Goal: Transaction & Acquisition: Book appointment/travel/reservation

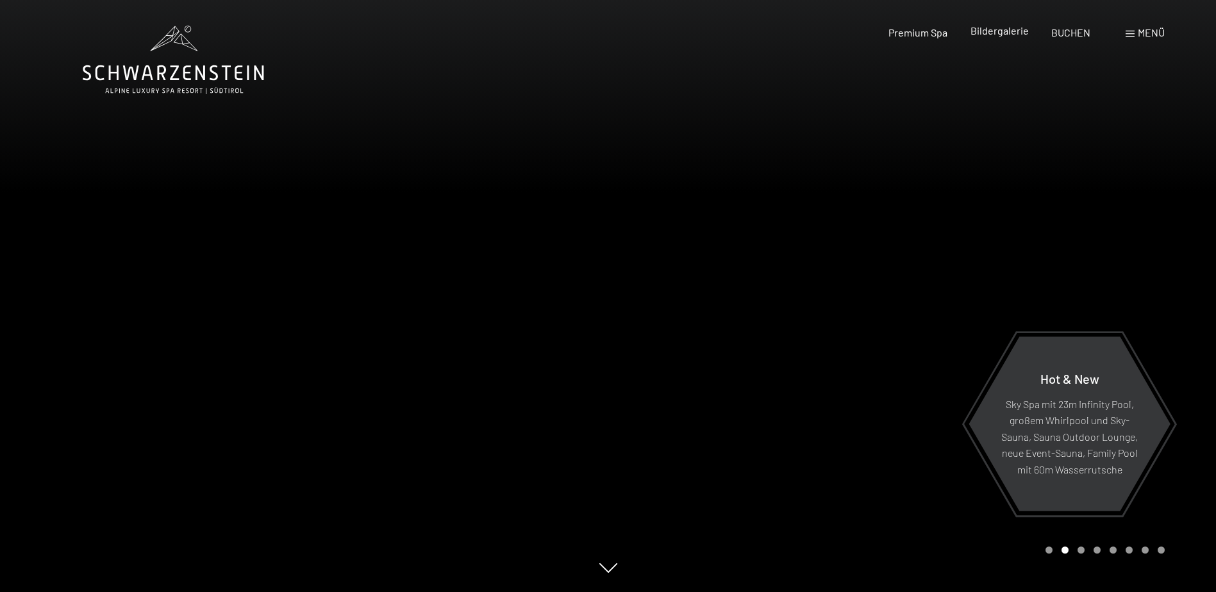
click at [1013, 28] on span "Bildergalerie" at bounding box center [1000, 30] width 58 height 12
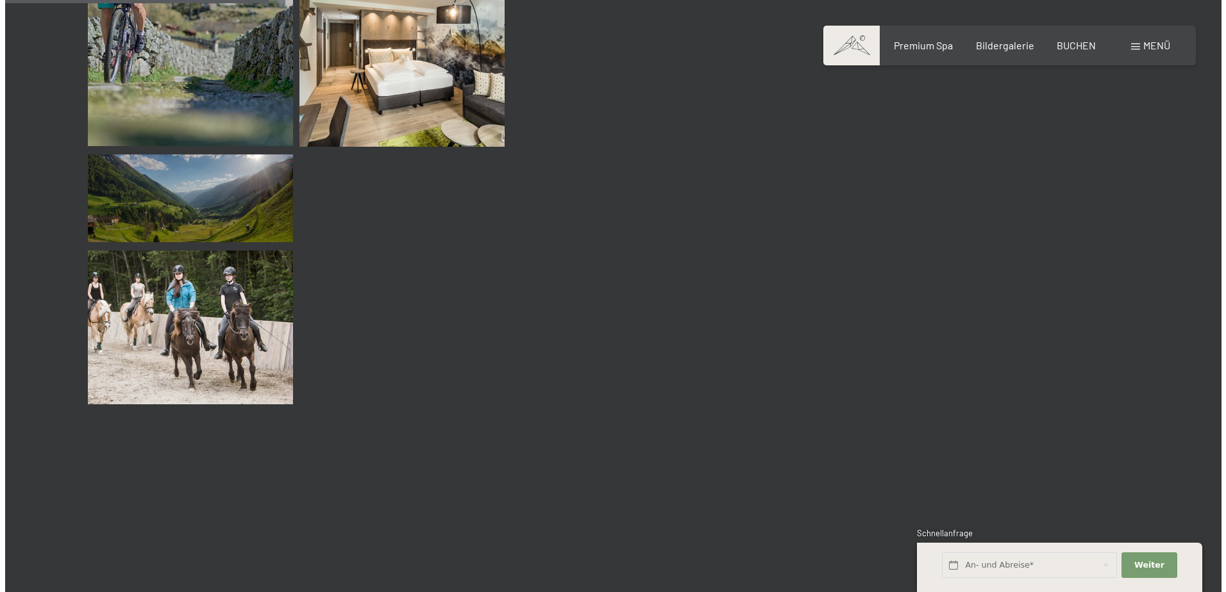
scroll to position [3655, 0]
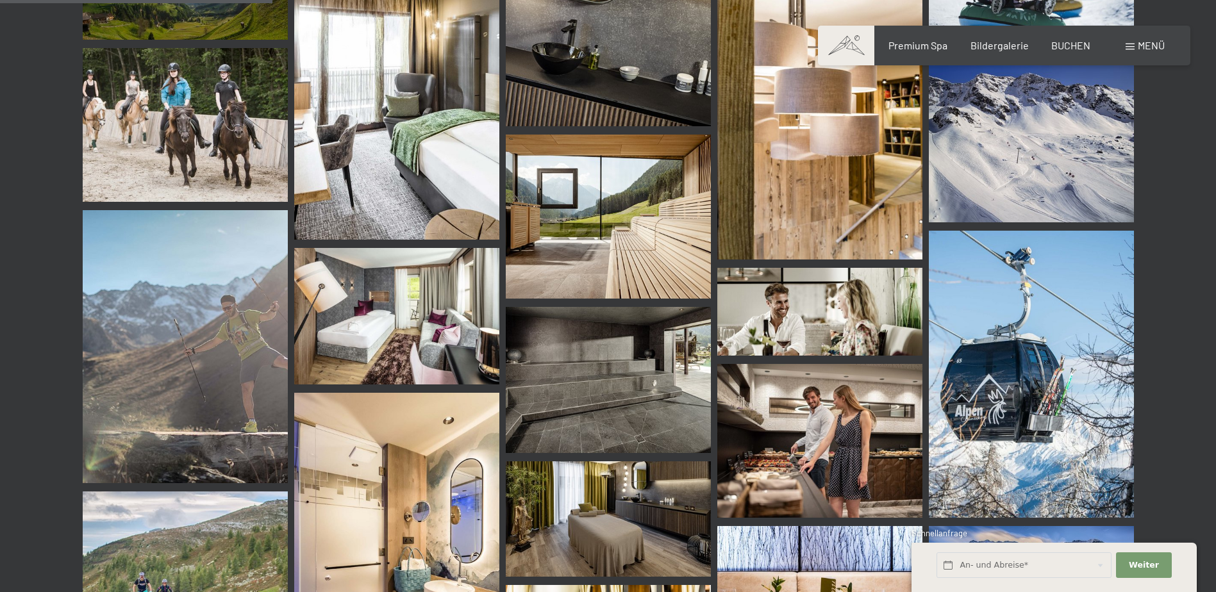
click at [1150, 46] on span "Menü" at bounding box center [1151, 45] width 27 height 12
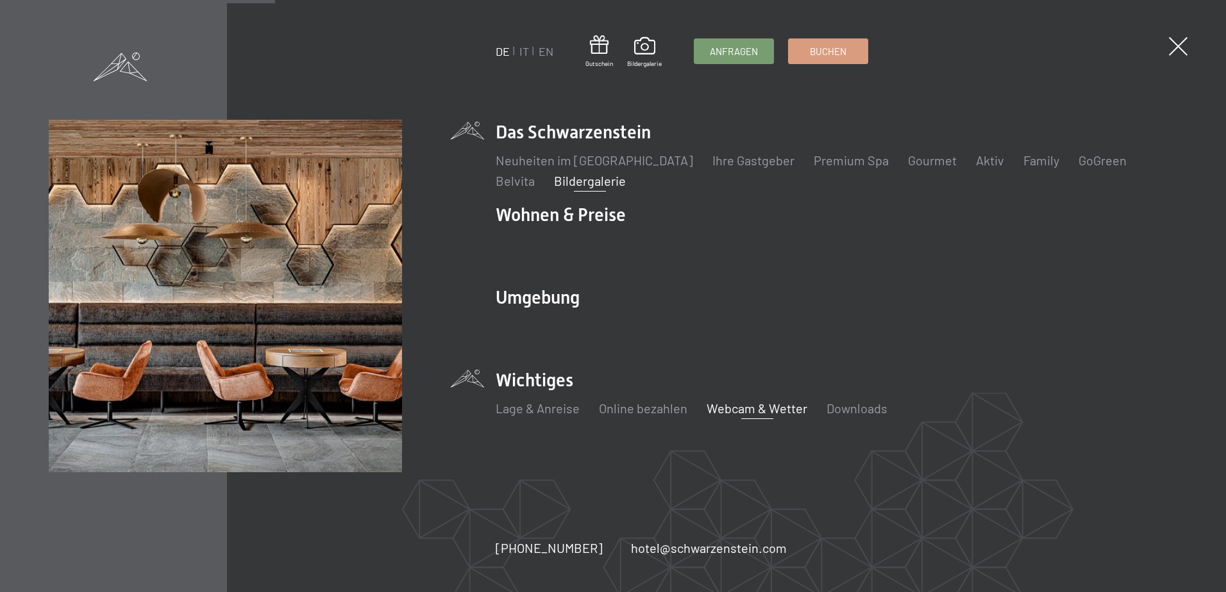
click at [778, 412] on link "Webcam & Wetter" at bounding box center [757, 408] width 101 height 15
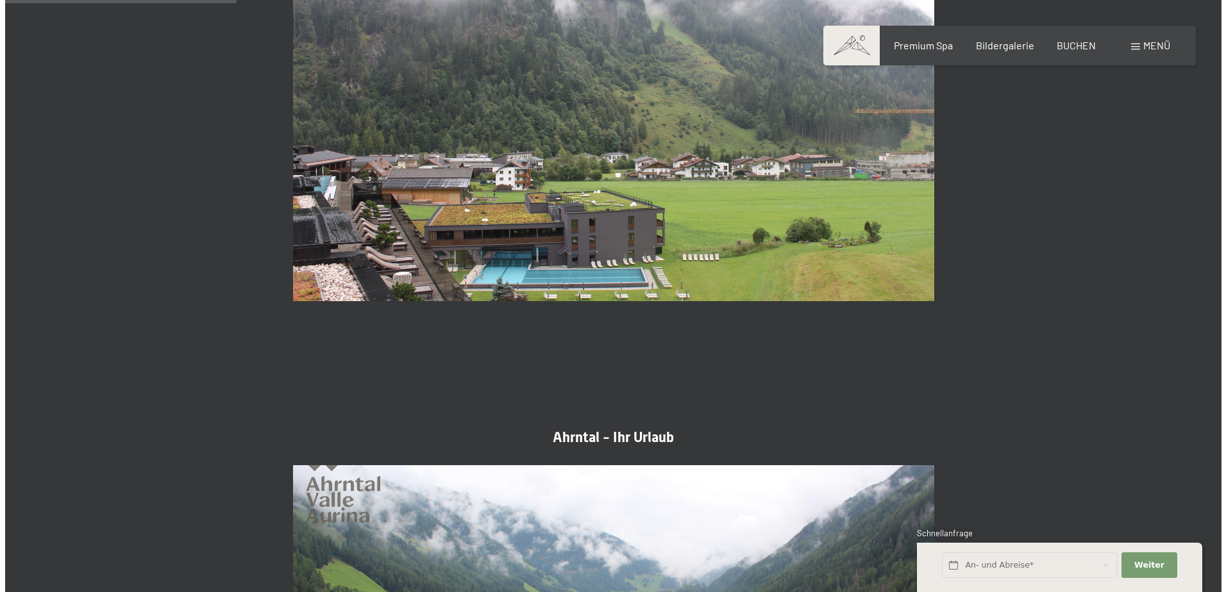
scroll to position [947, 0]
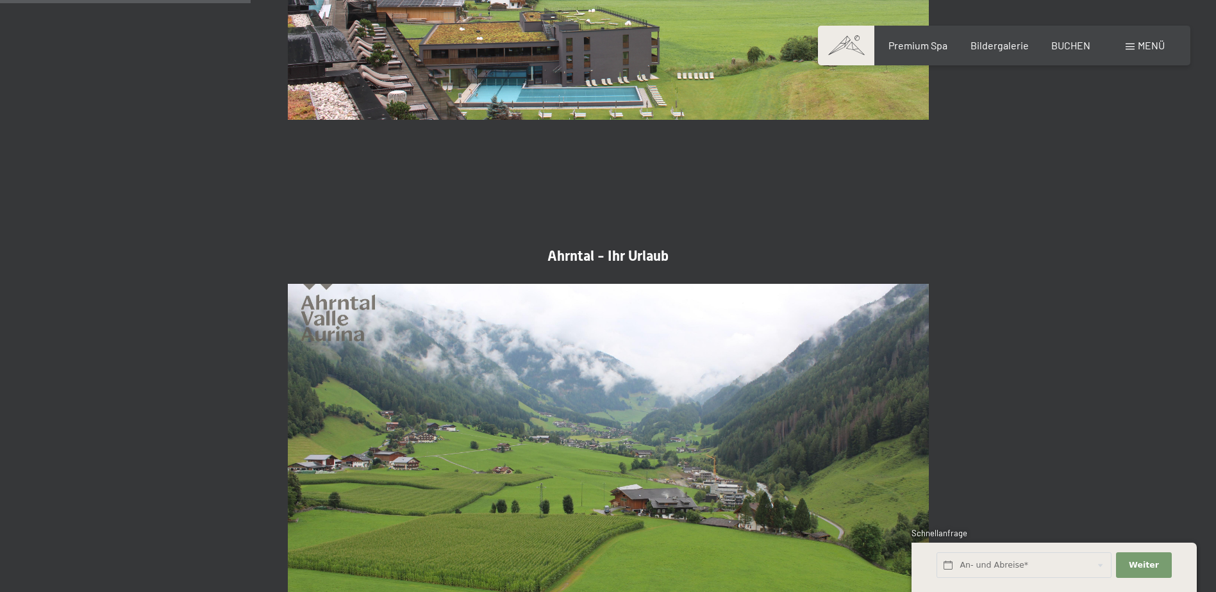
click at [1134, 46] on span at bounding box center [1130, 47] width 9 height 6
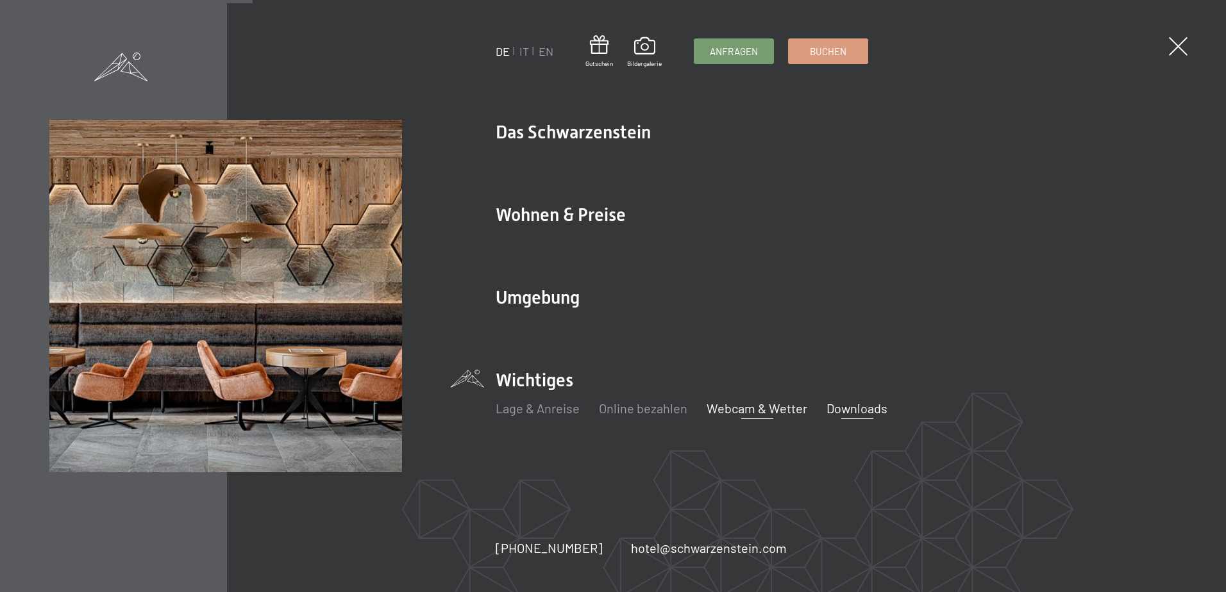
click at [853, 408] on link "Downloads" at bounding box center [856, 408] width 61 height 15
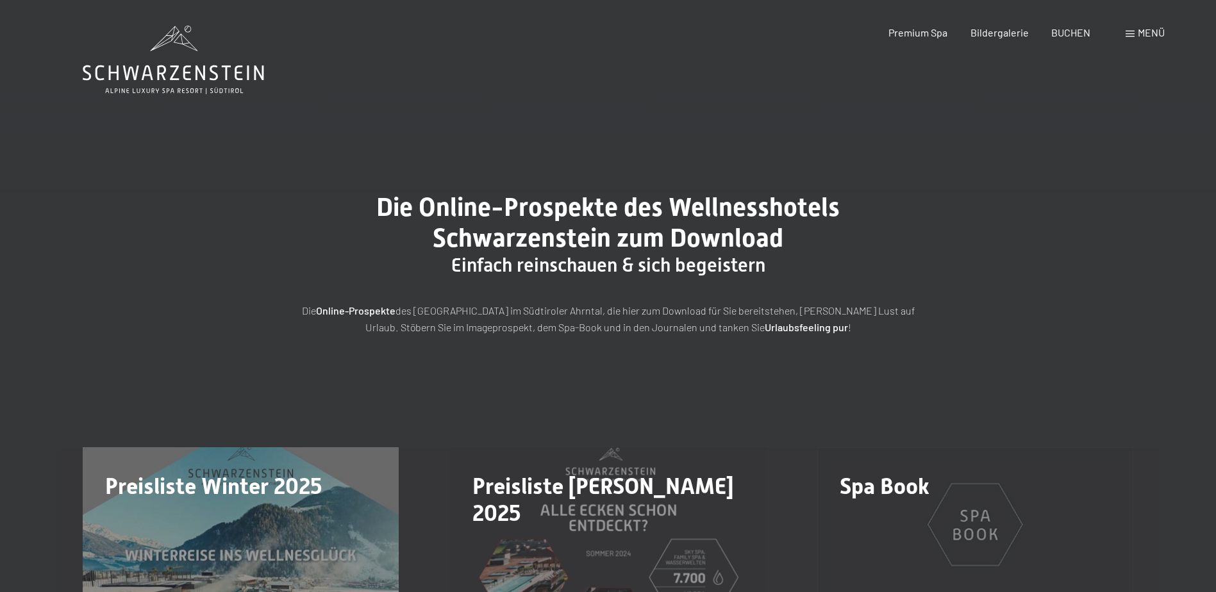
click at [1138, 26] on span "Menü" at bounding box center [1151, 32] width 27 height 12
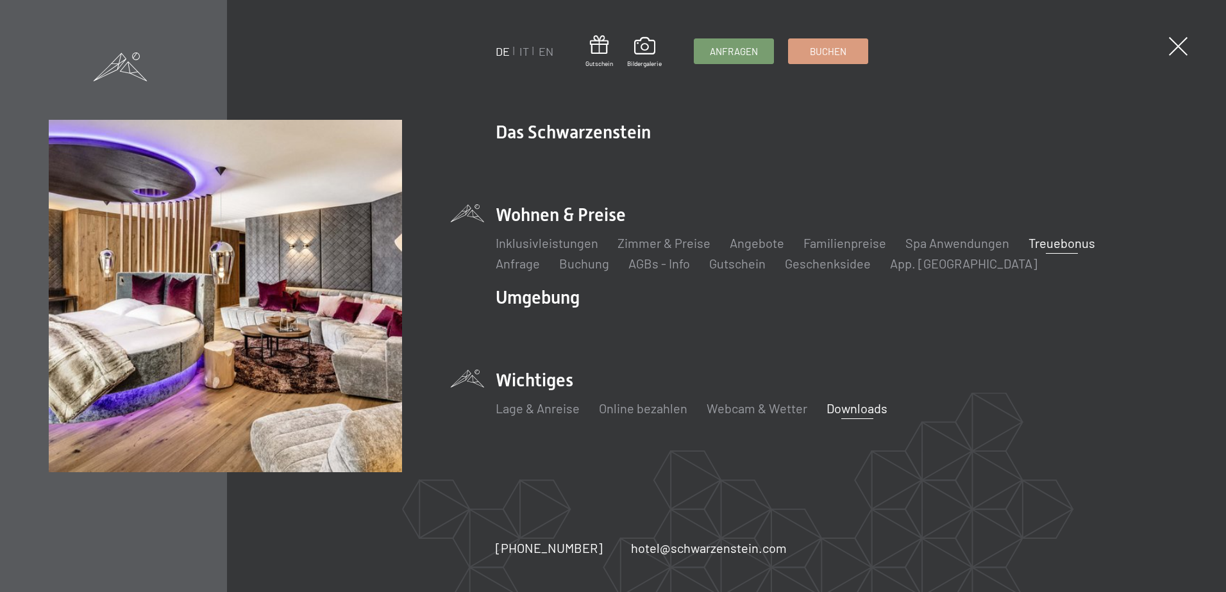
click at [1048, 242] on link "Treuebonus" at bounding box center [1061, 242] width 67 height 15
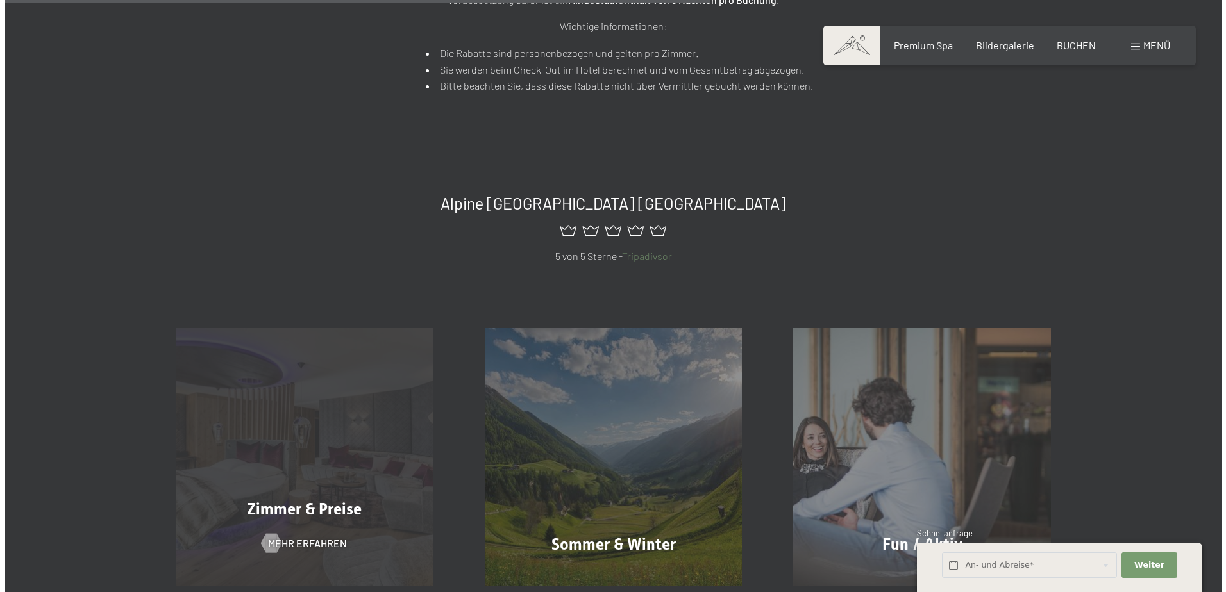
scroll to position [769, 0]
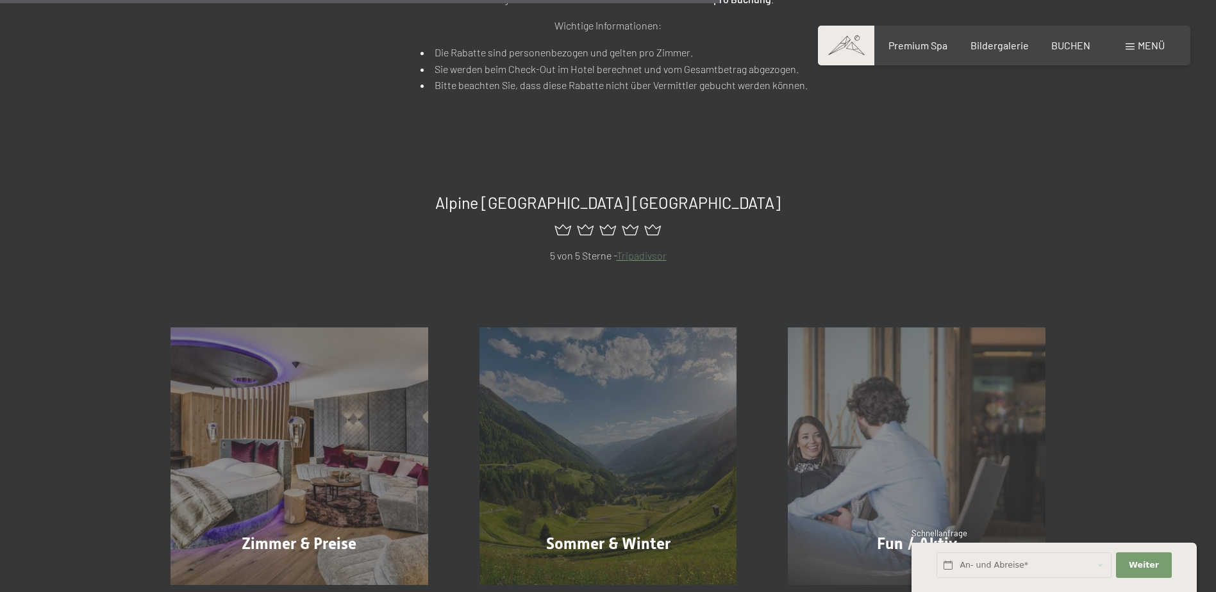
click at [1131, 45] on span at bounding box center [1130, 47] width 9 height 6
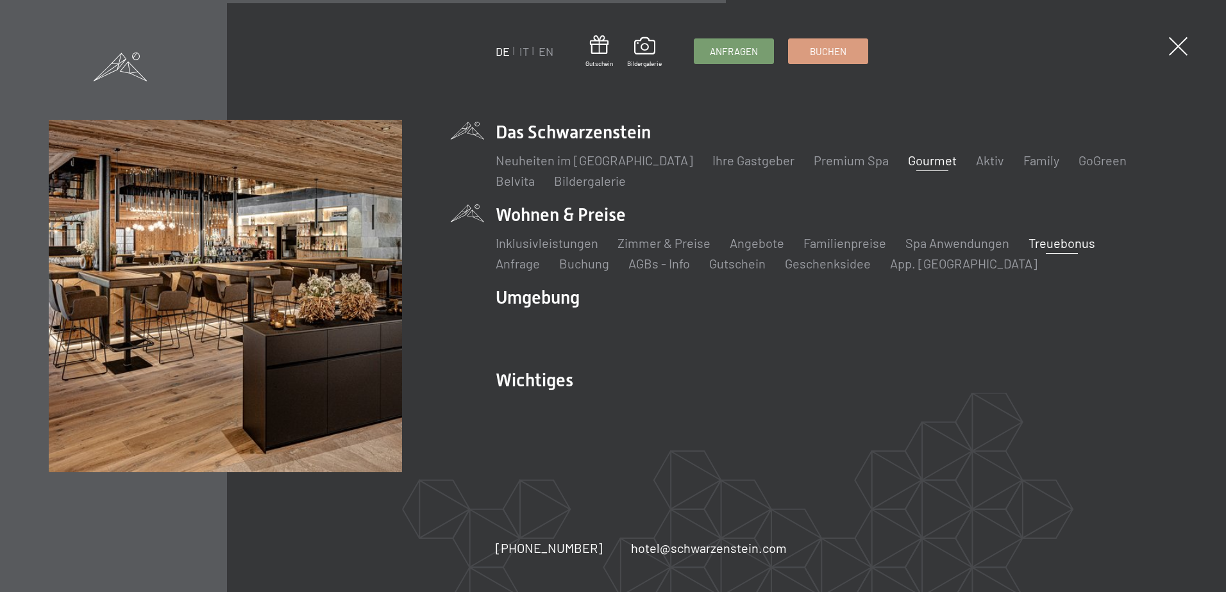
click at [910, 165] on link "Gourmet" at bounding box center [932, 160] width 49 height 15
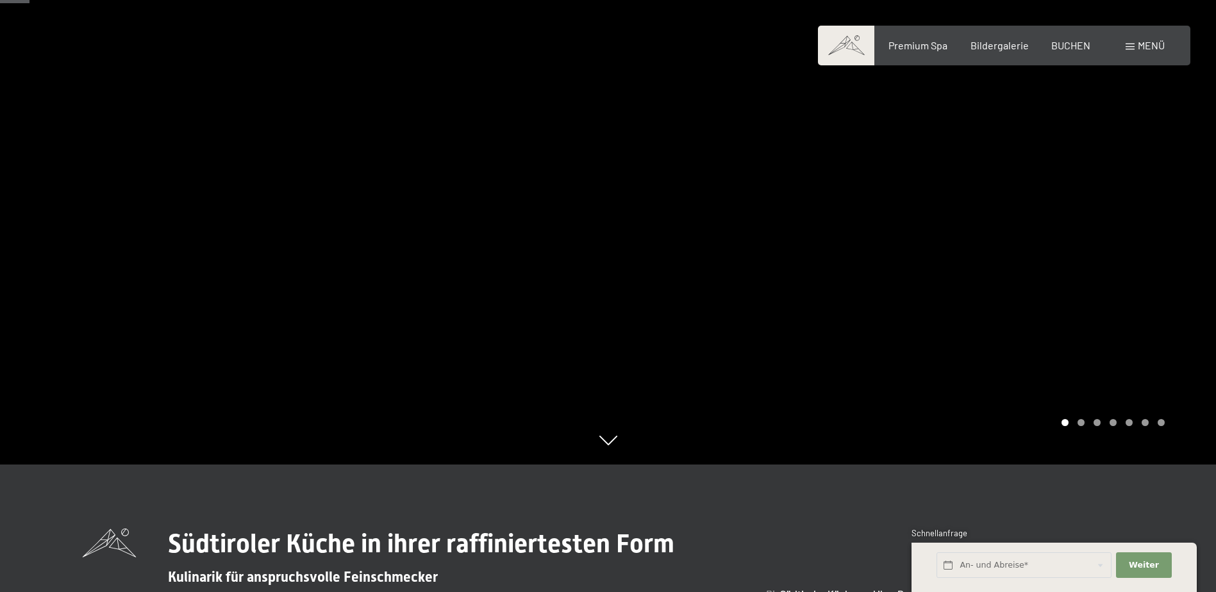
scroll to position [128, 0]
click at [1130, 135] on div at bounding box center [912, 168] width 608 height 592
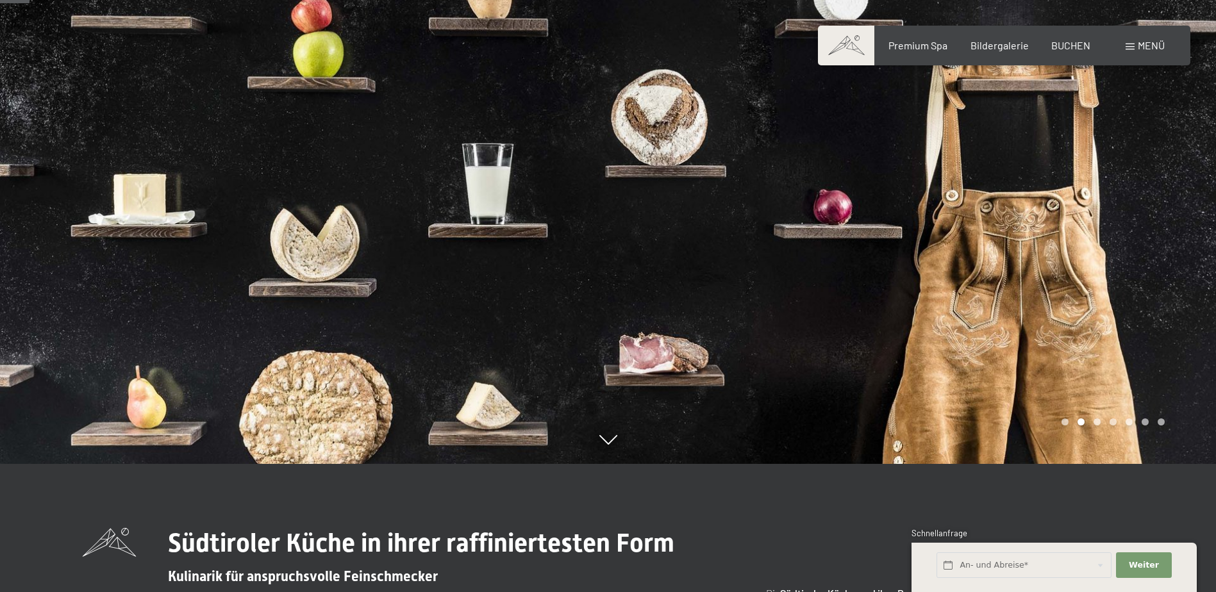
click at [1130, 135] on div at bounding box center [912, 168] width 608 height 592
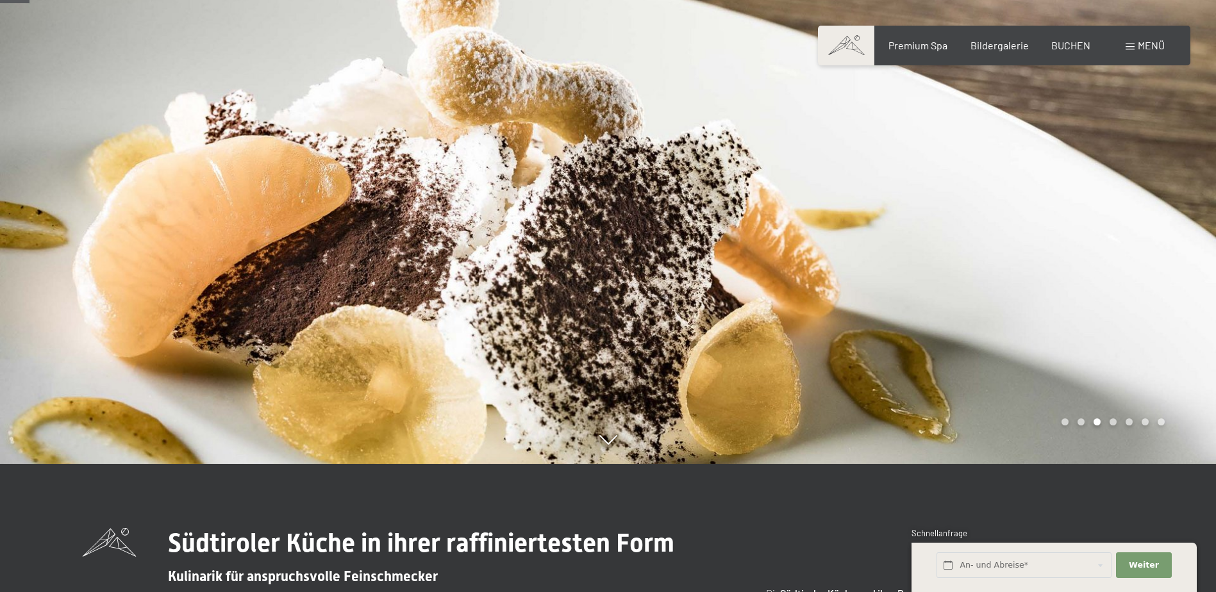
click at [1130, 135] on div at bounding box center [912, 168] width 608 height 592
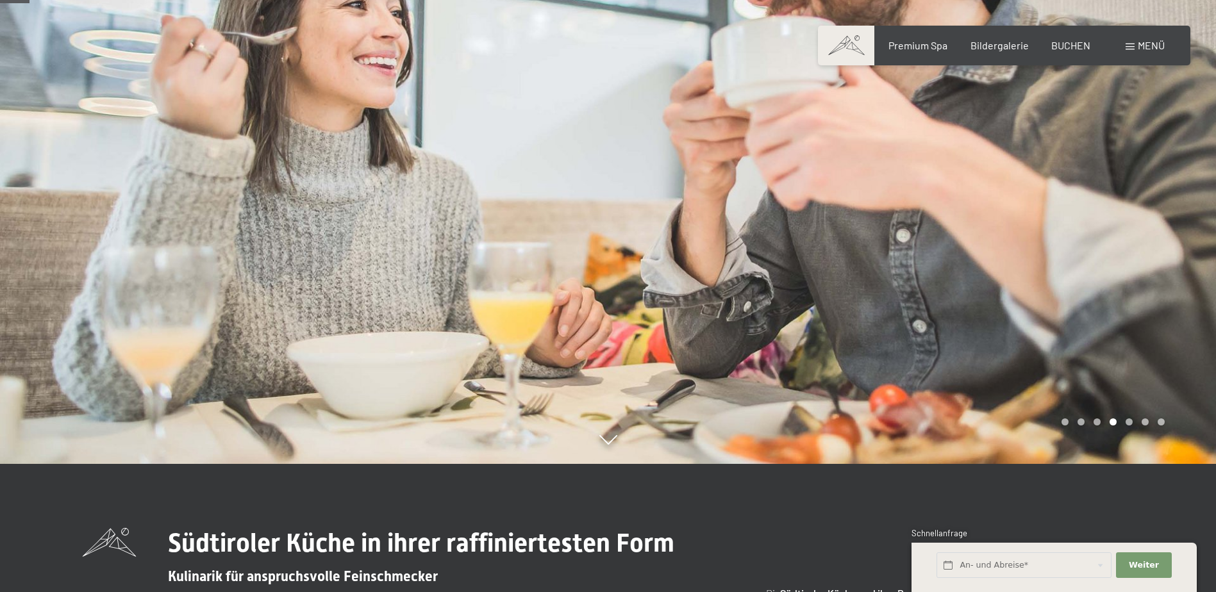
click at [1130, 135] on div at bounding box center [912, 168] width 608 height 592
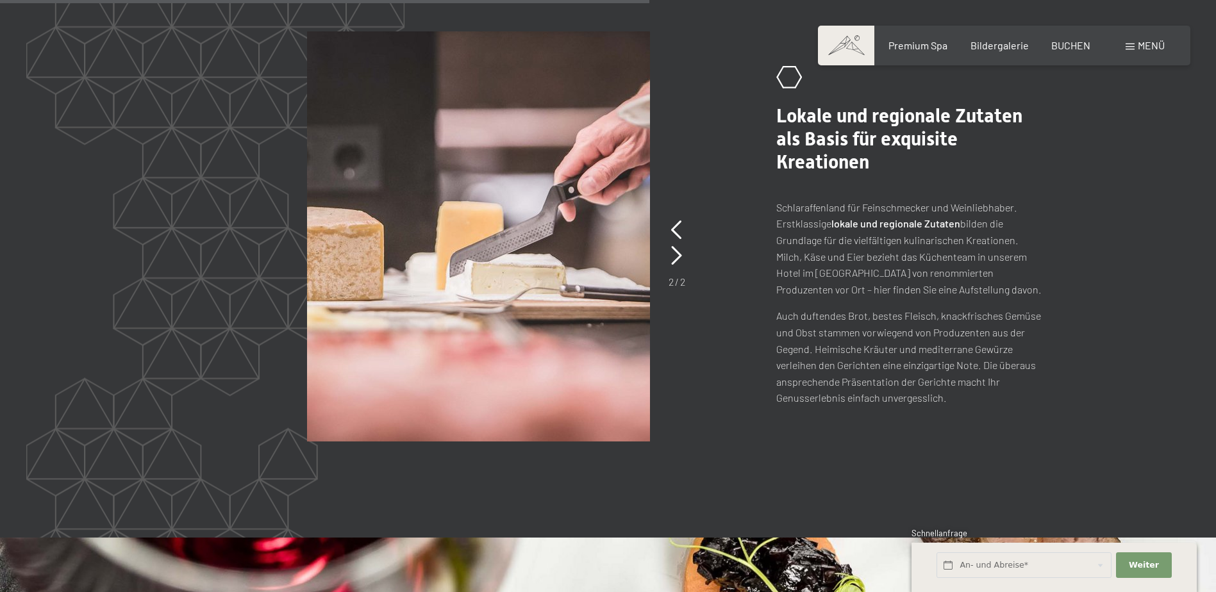
scroll to position [2693, 0]
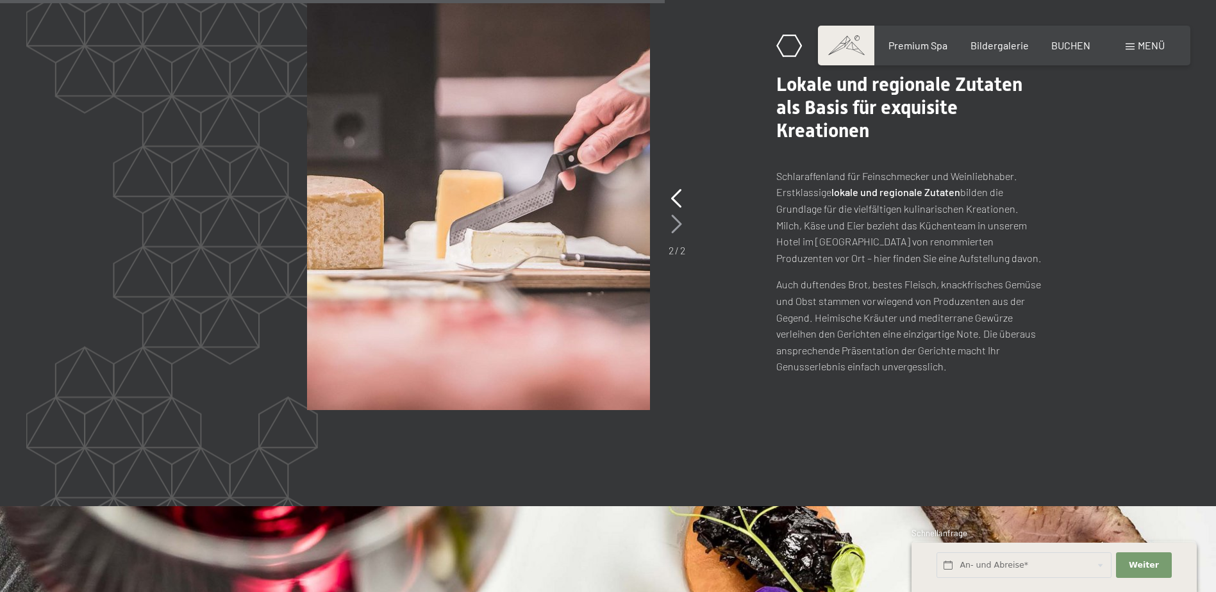
click at [680, 215] on icon at bounding box center [676, 224] width 11 height 19
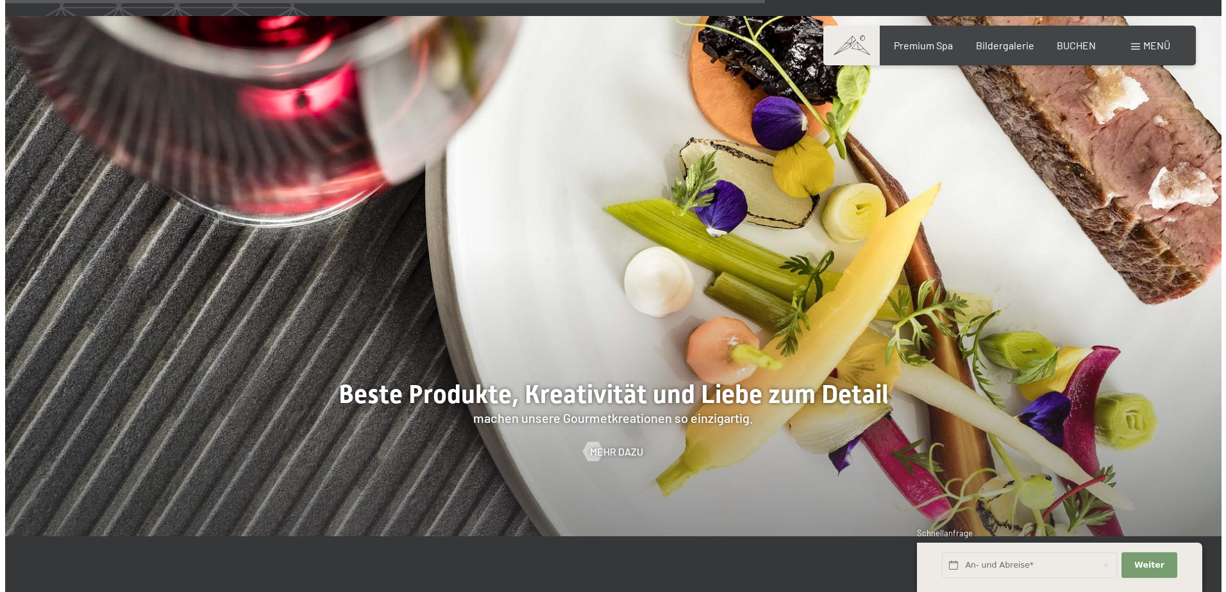
scroll to position [3270, 0]
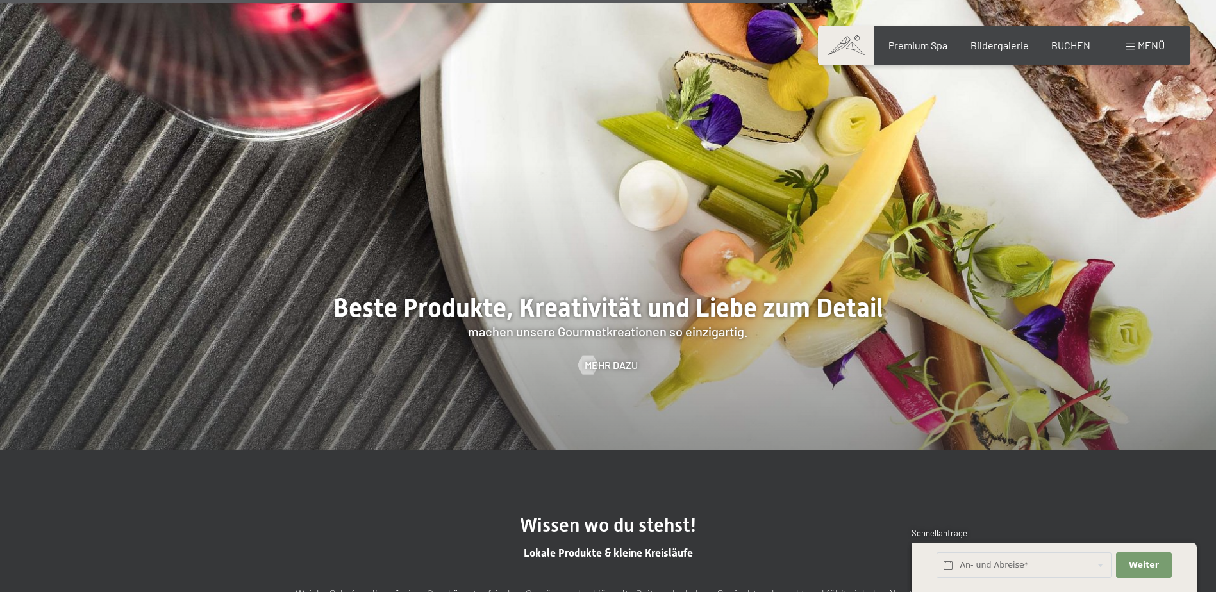
drag, startPoint x: 614, startPoint y: 345, endPoint x: 596, endPoint y: 353, distance: 19.5
click at [592, 356] on div at bounding box center [587, 365] width 11 height 19
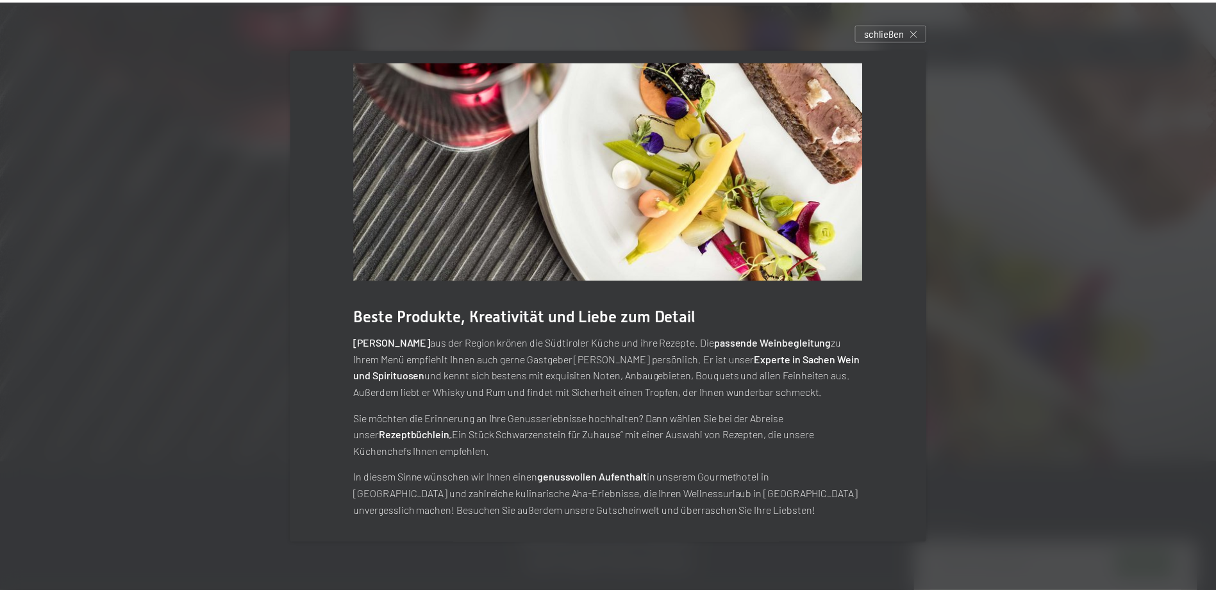
scroll to position [21, 0]
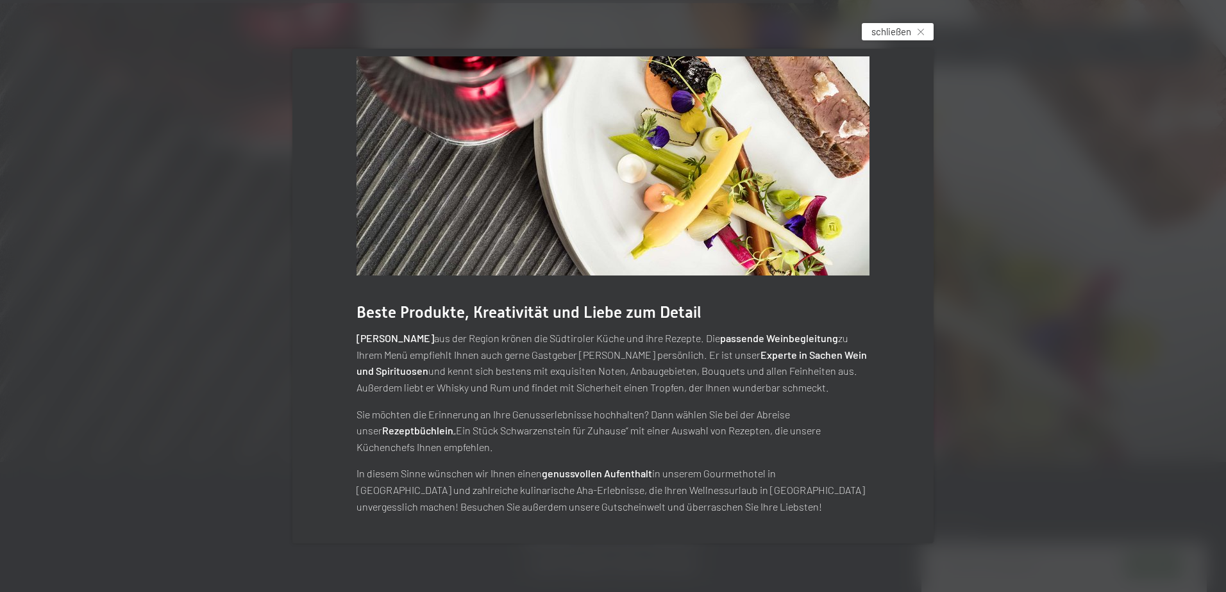
click at [889, 35] on span "schließen" at bounding box center [891, 31] width 40 height 13
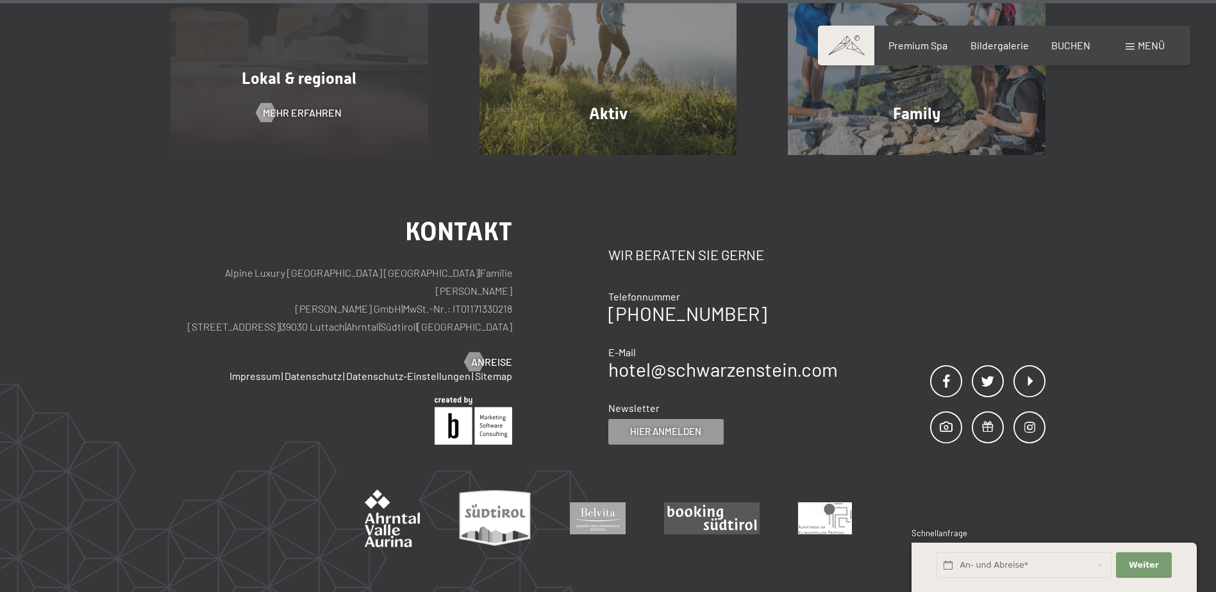
scroll to position [4985, 0]
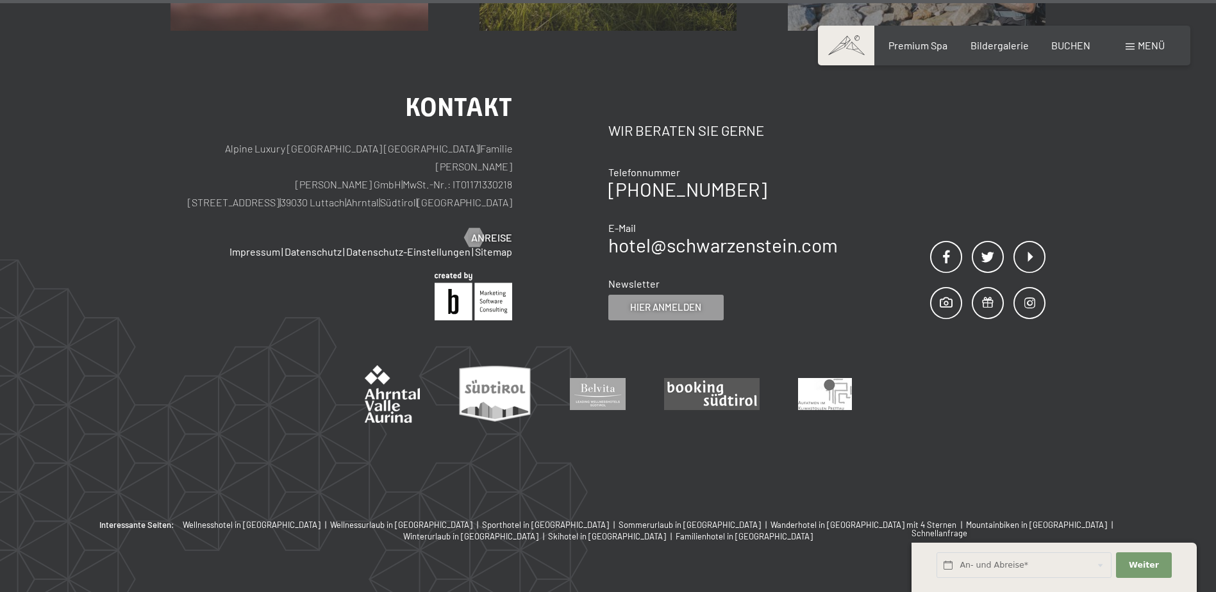
click at [1137, 38] on div "Buchen Anfragen Premium Spa Bildergalerie BUCHEN Menü DE IT EN Gutschein Bilder…" at bounding box center [1004, 45] width 321 height 14
click at [1135, 43] on div "Menü" at bounding box center [1145, 45] width 39 height 14
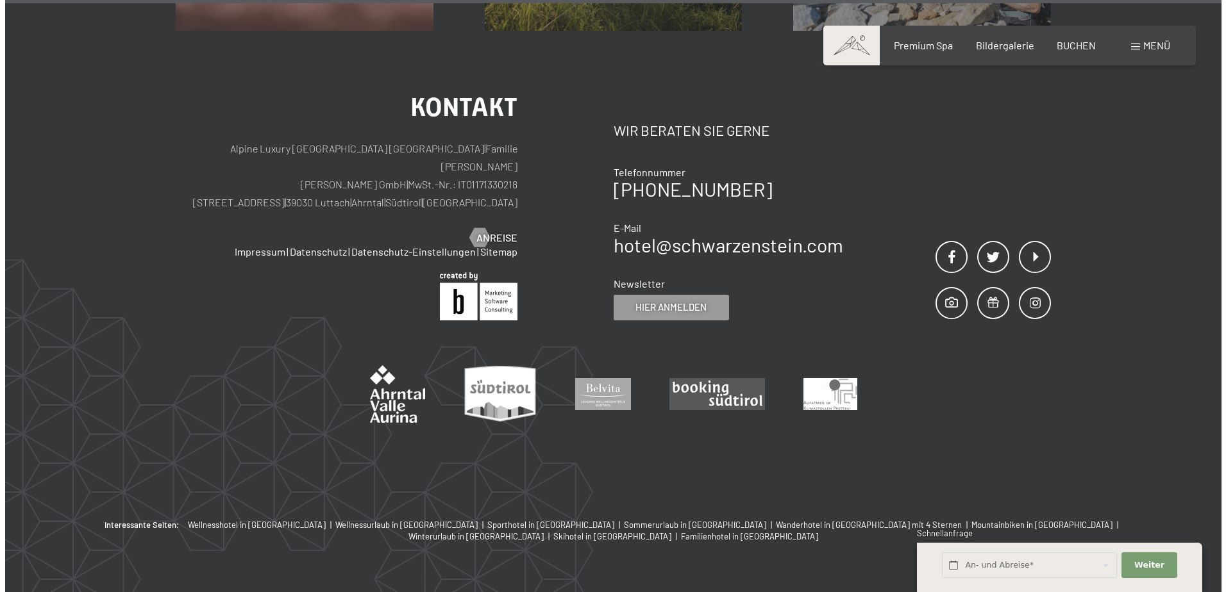
scroll to position [5001, 0]
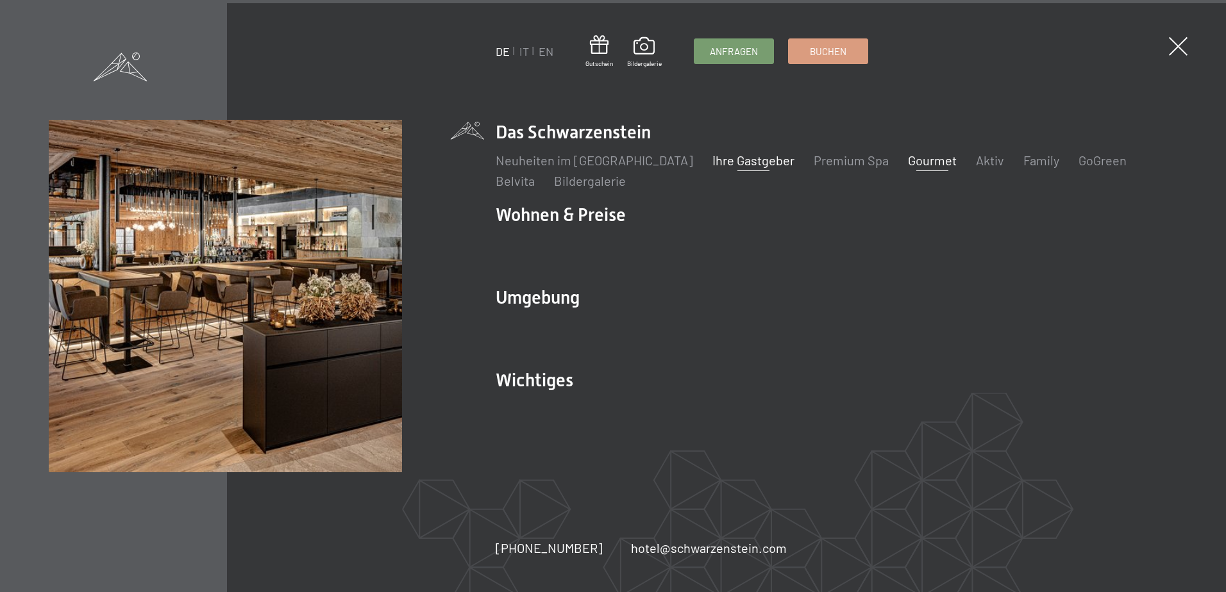
click at [736, 167] on link "Ihre Gastgeber" at bounding box center [753, 160] width 82 height 15
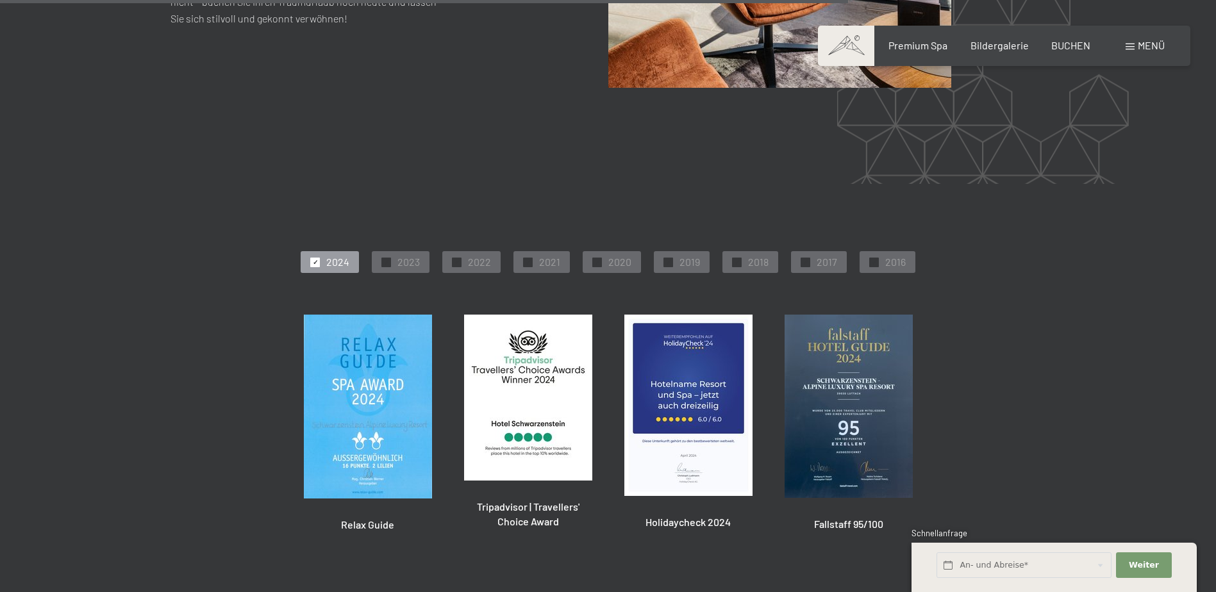
scroll to position [3174, 0]
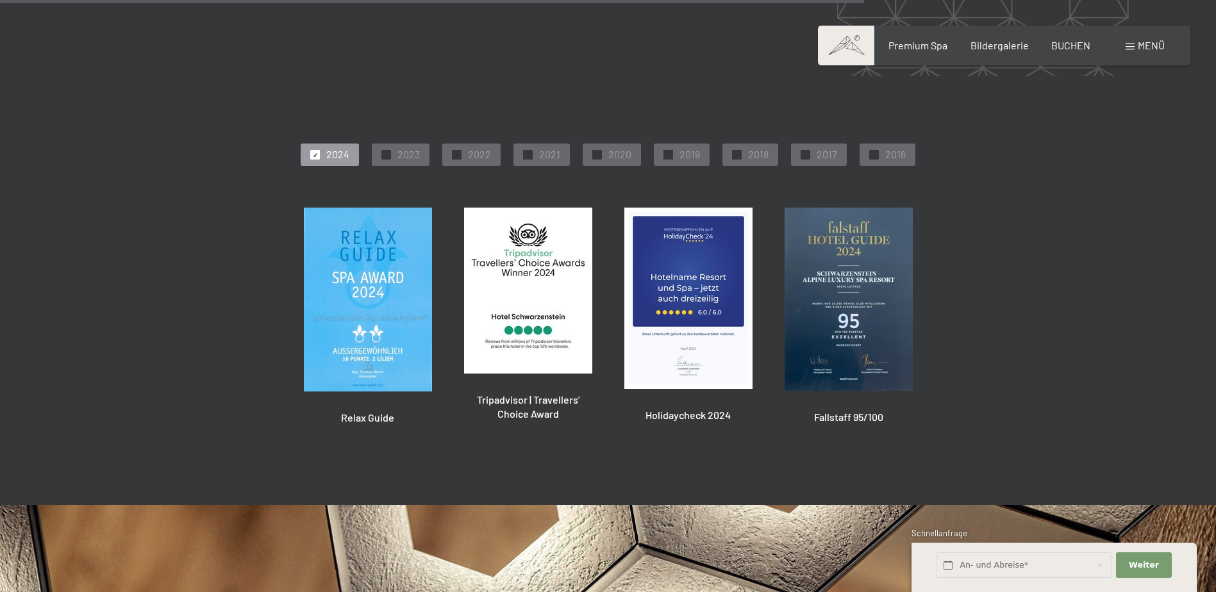
click at [1143, 48] on span "Menü" at bounding box center [1151, 45] width 27 height 12
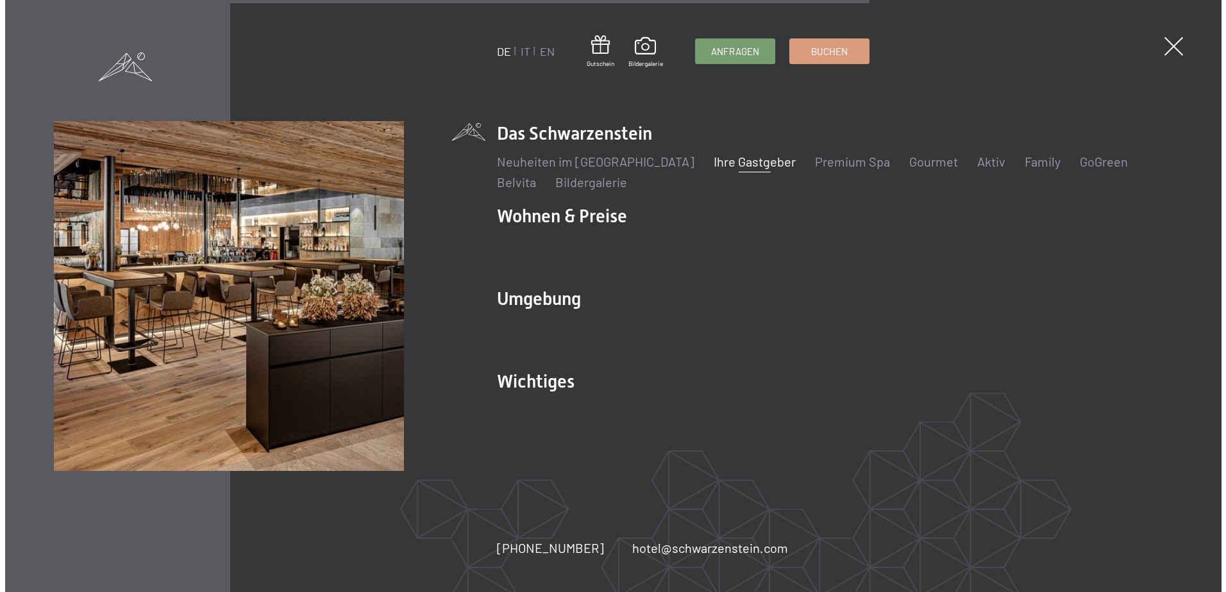
scroll to position [3182, 0]
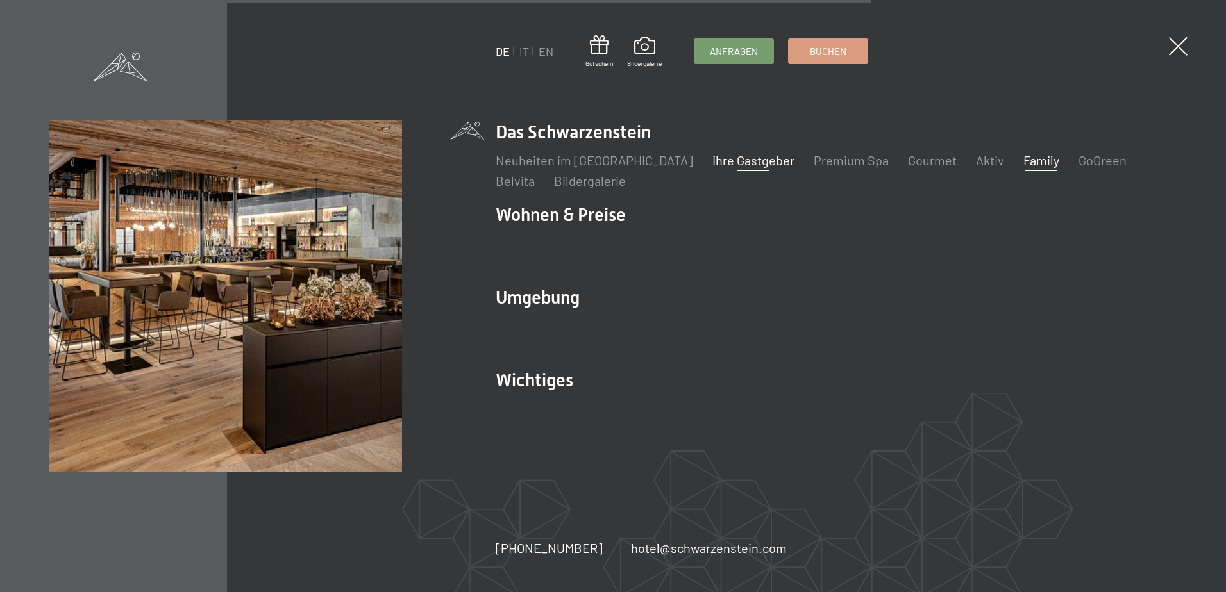
click at [1023, 158] on link "Family" at bounding box center [1041, 160] width 36 height 15
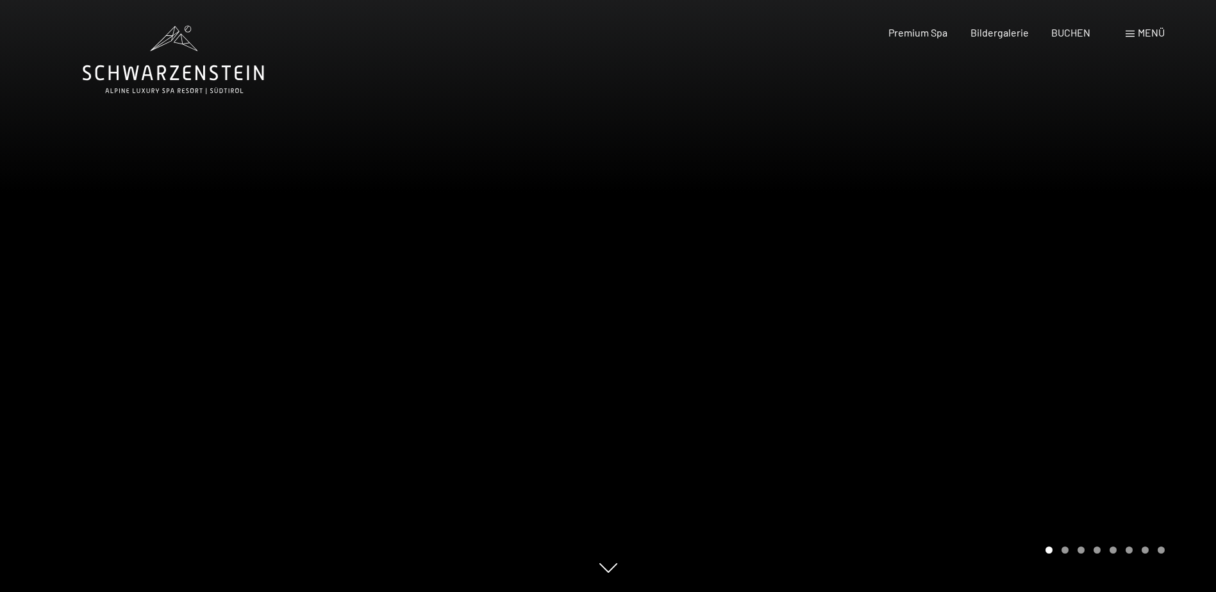
click at [1136, 33] on div "Menü" at bounding box center [1145, 33] width 39 height 14
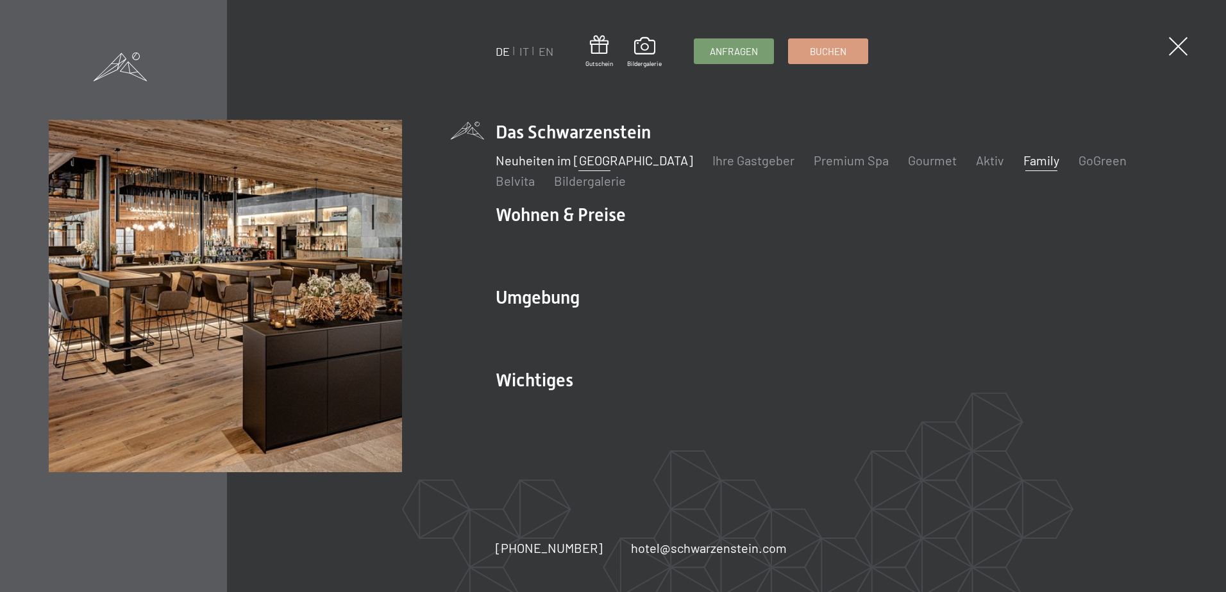
click at [560, 162] on link "Neuheiten im [GEOGRAPHIC_DATA]" at bounding box center [594, 160] width 197 height 15
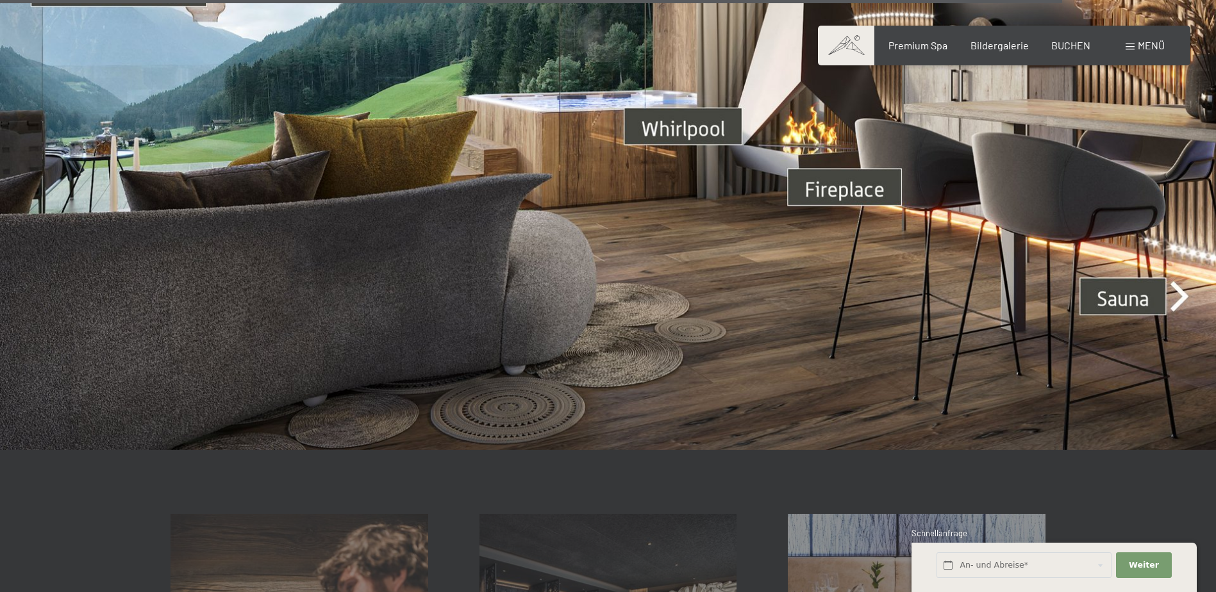
scroll to position [4681, 0]
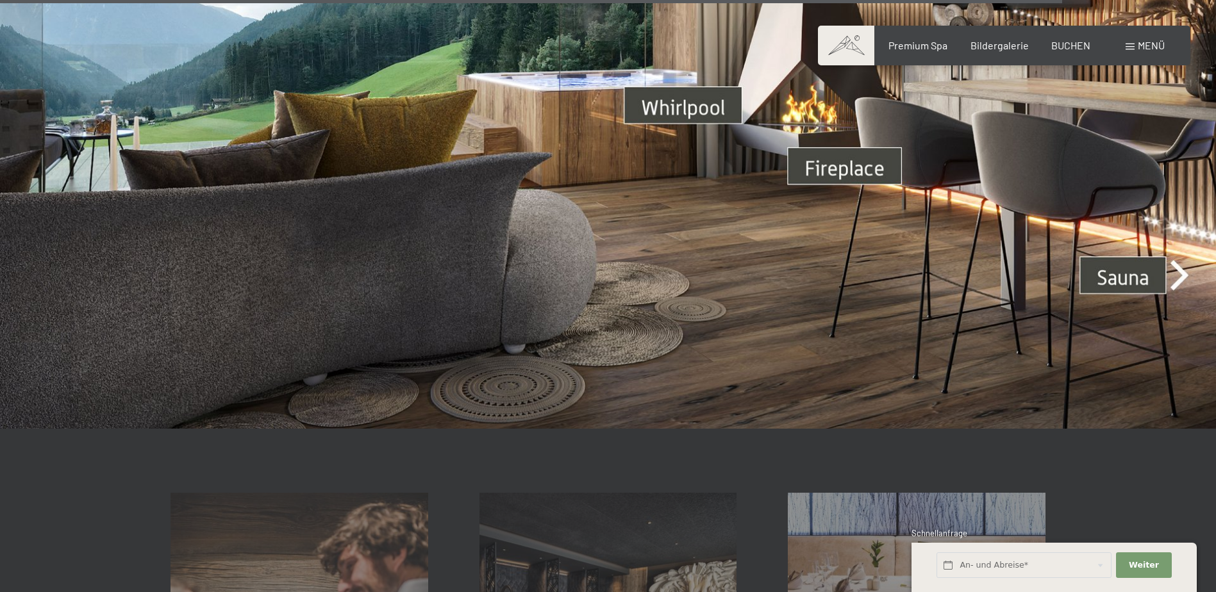
click at [1165, 47] on div "Buchen Anfragen Premium Spa Bildergalerie BUCHEN Menü DE IT EN Gutschein Bilder…" at bounding box center [1004, 45] width 321 height 14
click at [1148, 39] on span "Menü" at bounding box center [1151, 45] width 27 height 12
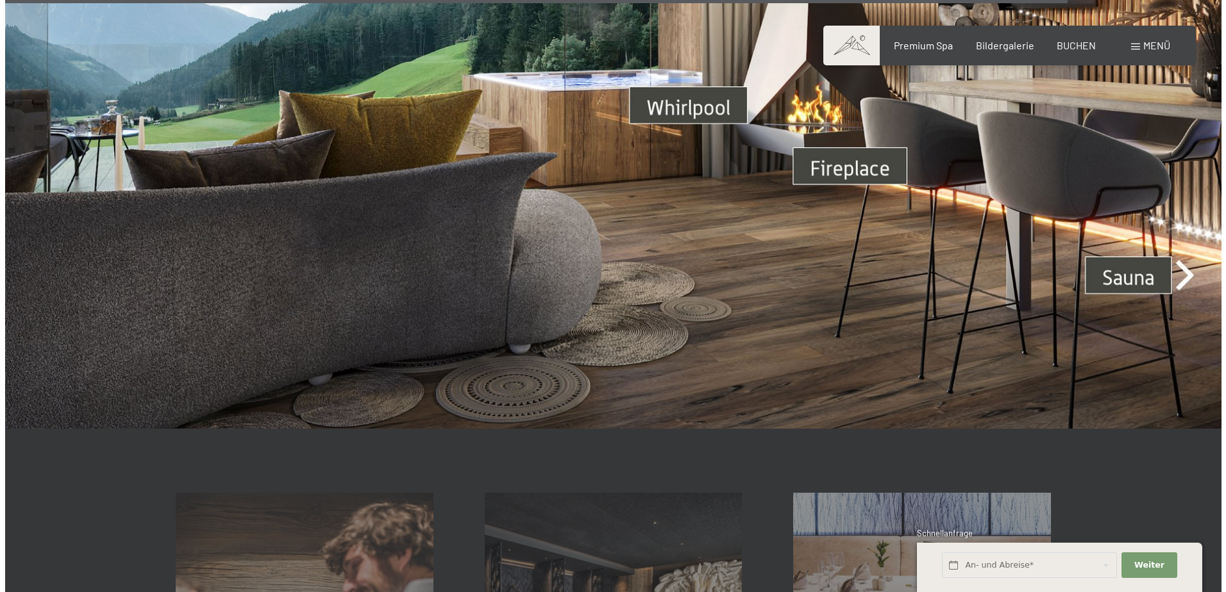
scroll to position [4702, 0]
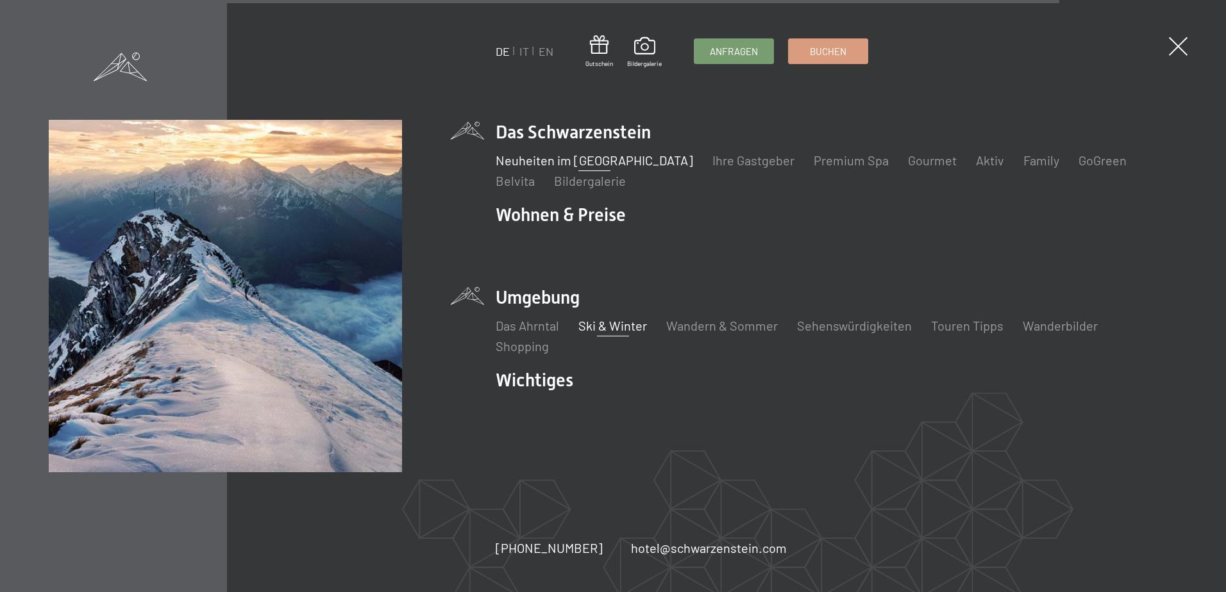
click at [623, 324] on link "Ski & Winter" at bounding box center [612, 325] width 69 height 15
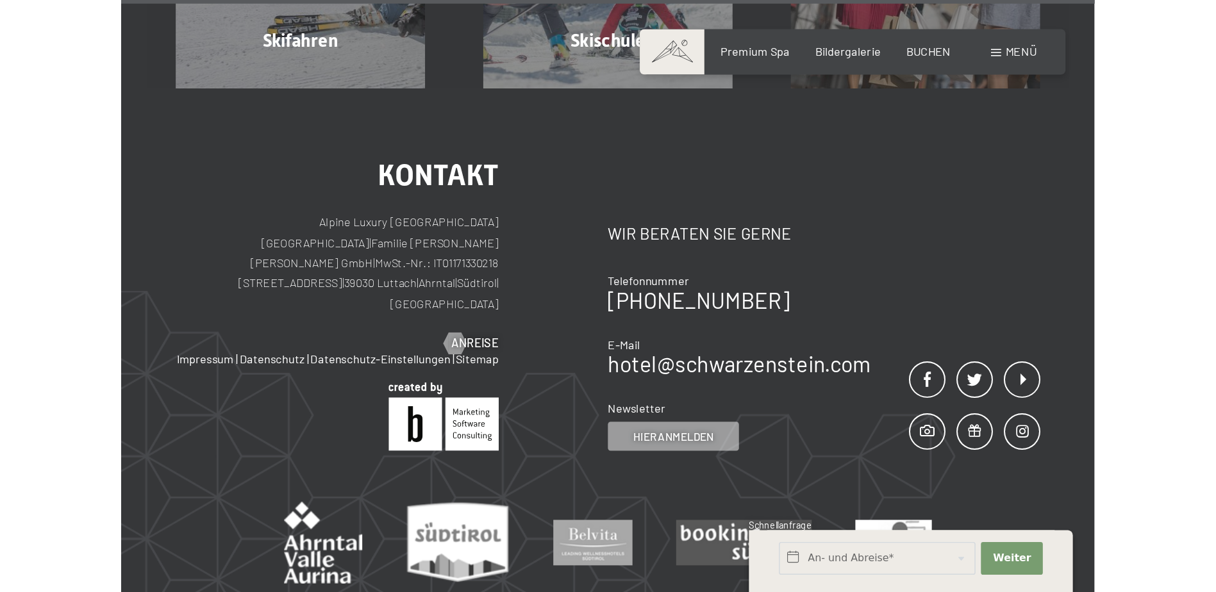
scroll to position [3284, 0]
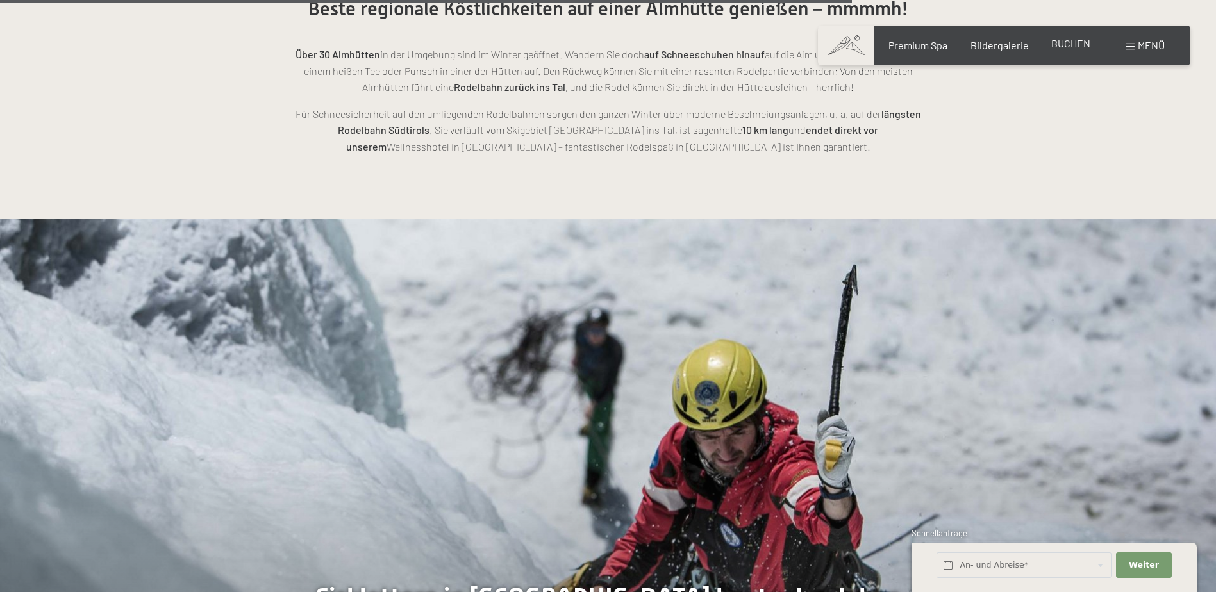
click at [1080, 47] on span "BUCHEN" at bounding box center [1071, 43] width 39 height 12
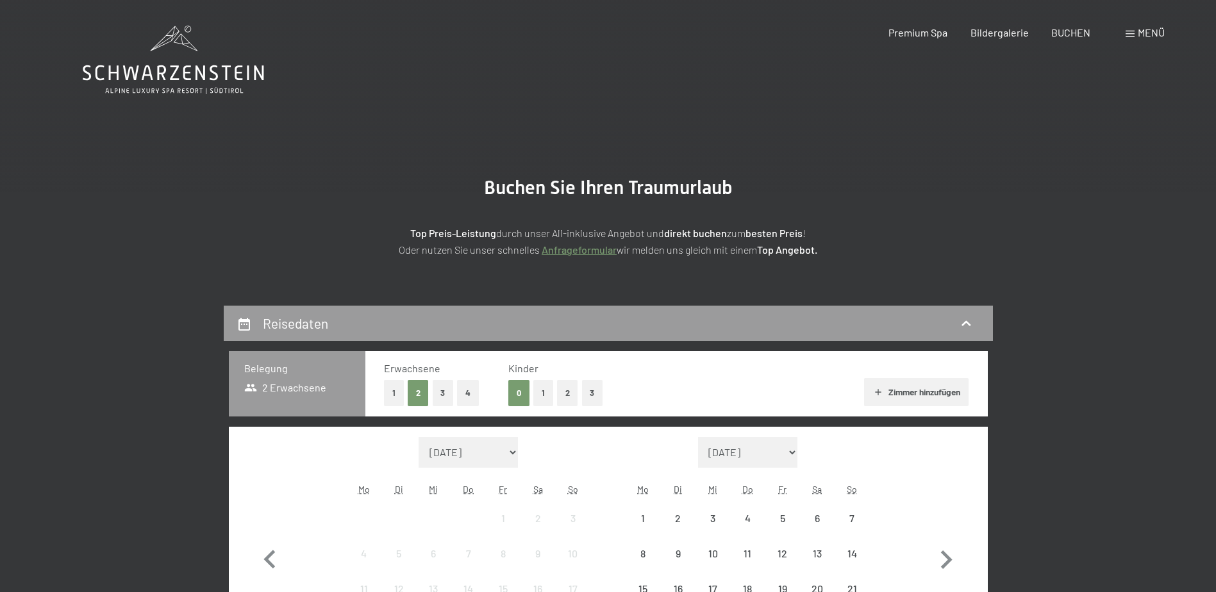
click at [147, 56] on icon at bounding box center [173, 60] width 181 height 69
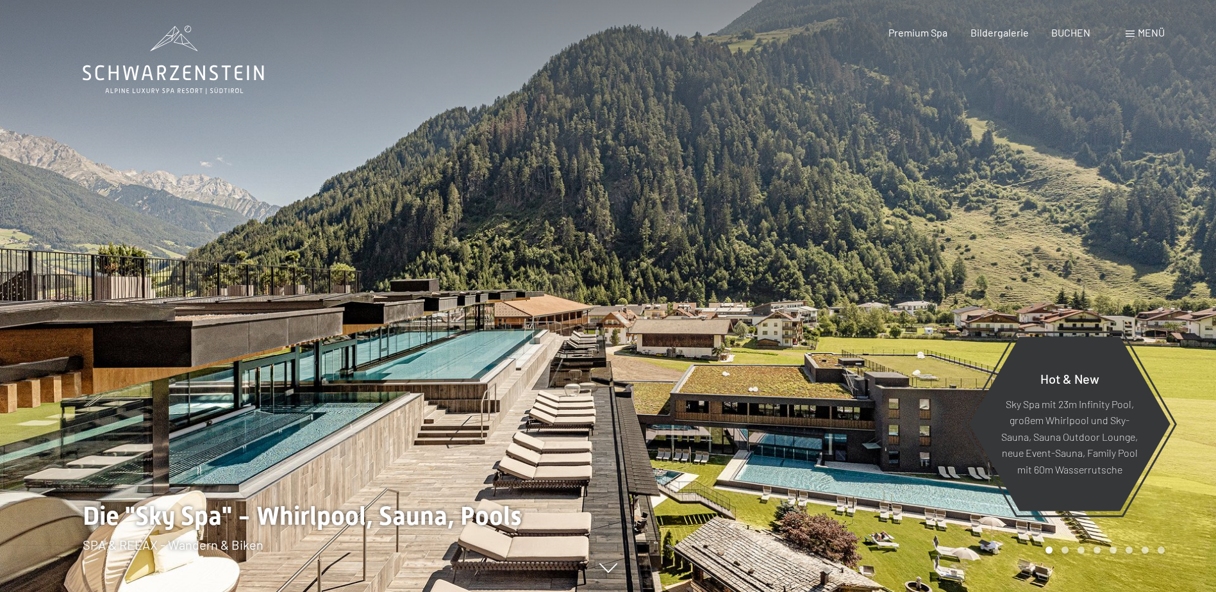
click at [1135, 31] on div "Menü" at bounding box center [1145, 33] width 39 height 14
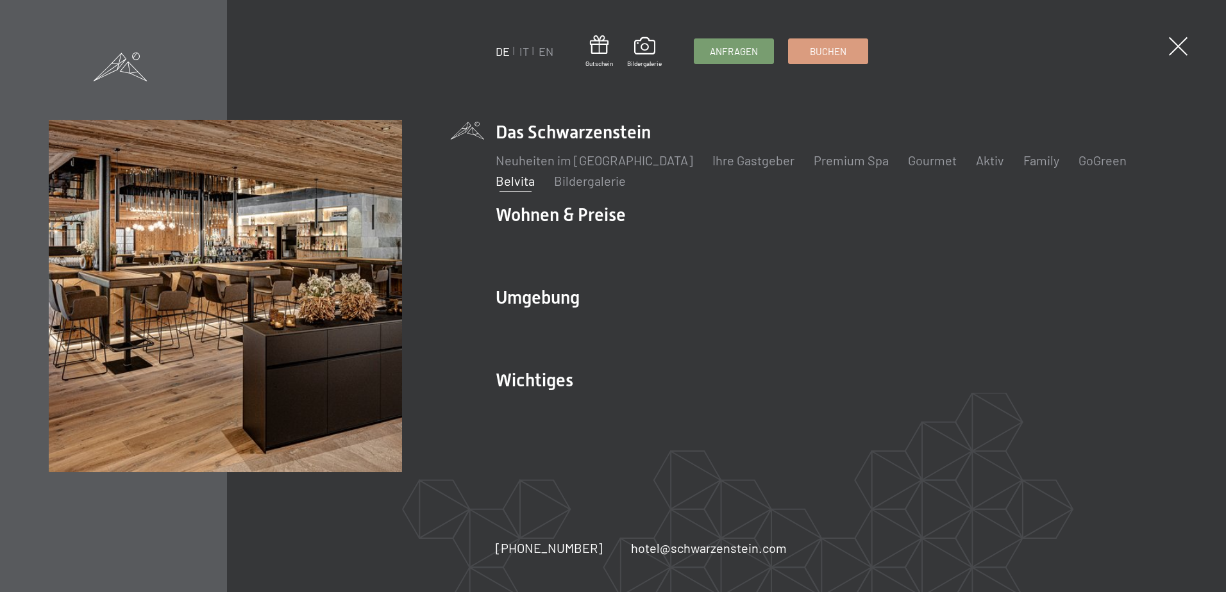
click at [535, 173] on link "Belvita" at bounding box center [515, 180] width 39 height 15
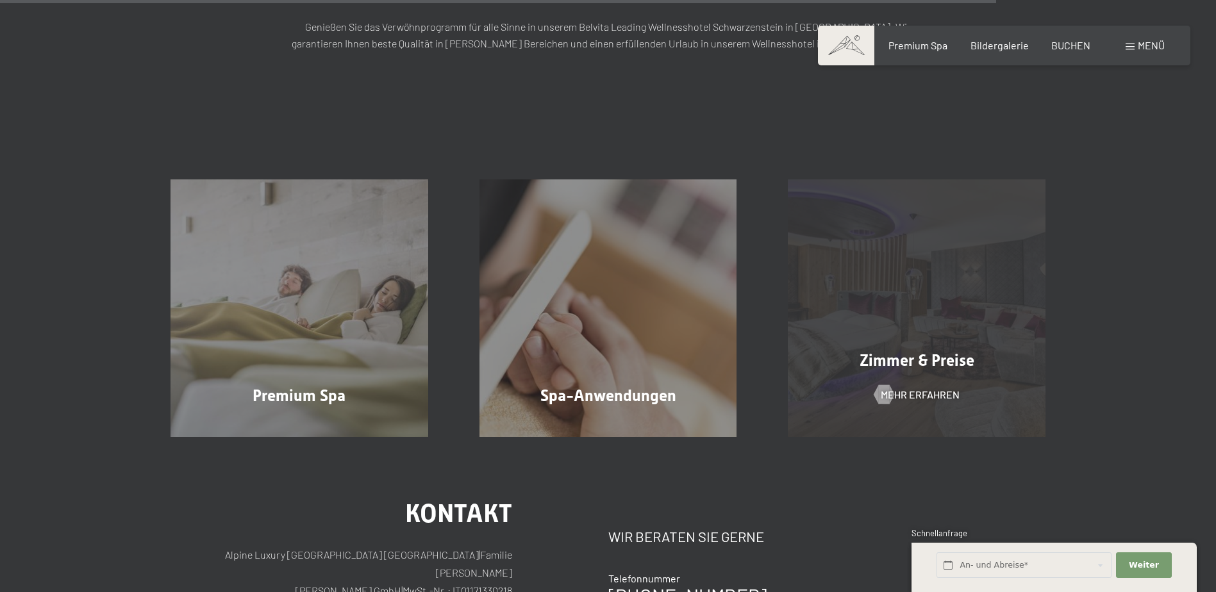
scroll to position [1795, 0]
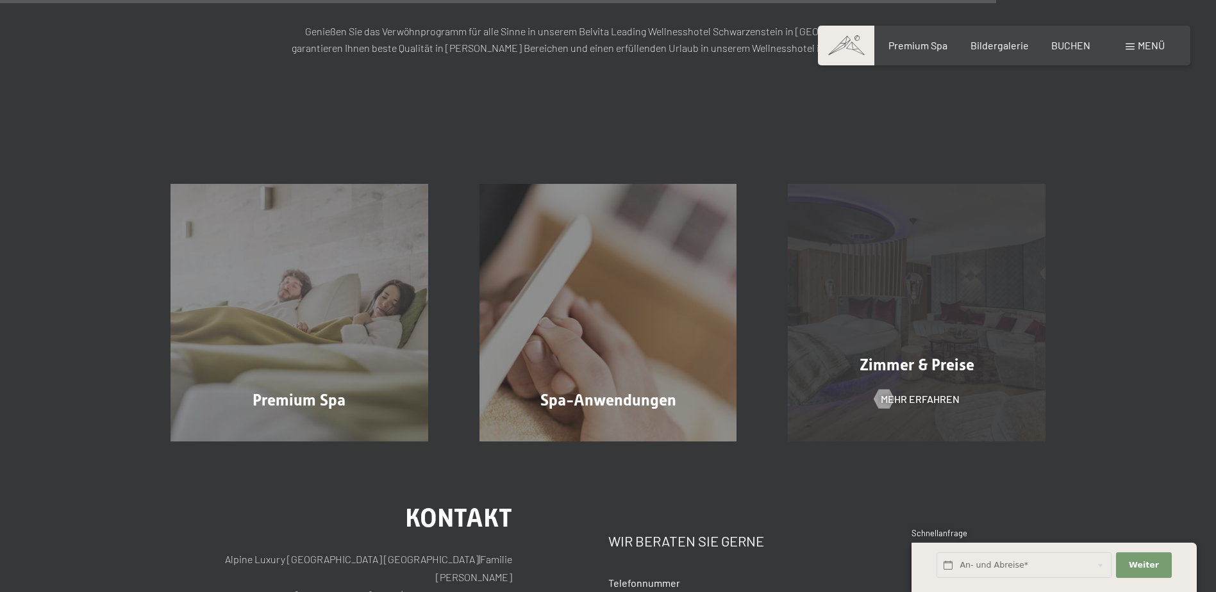
click at [901, 231] on div "Zimmer & Preise Mehr erfahren" at bounding box center [916, 313] width 309 height 258
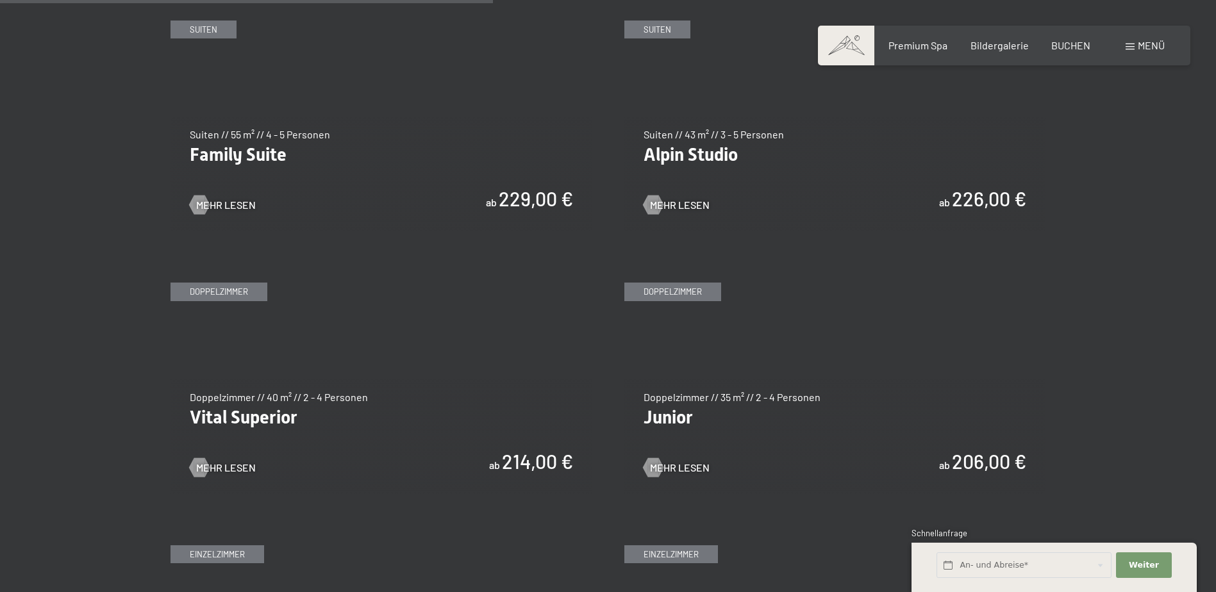
scroll to position [1667, 0]
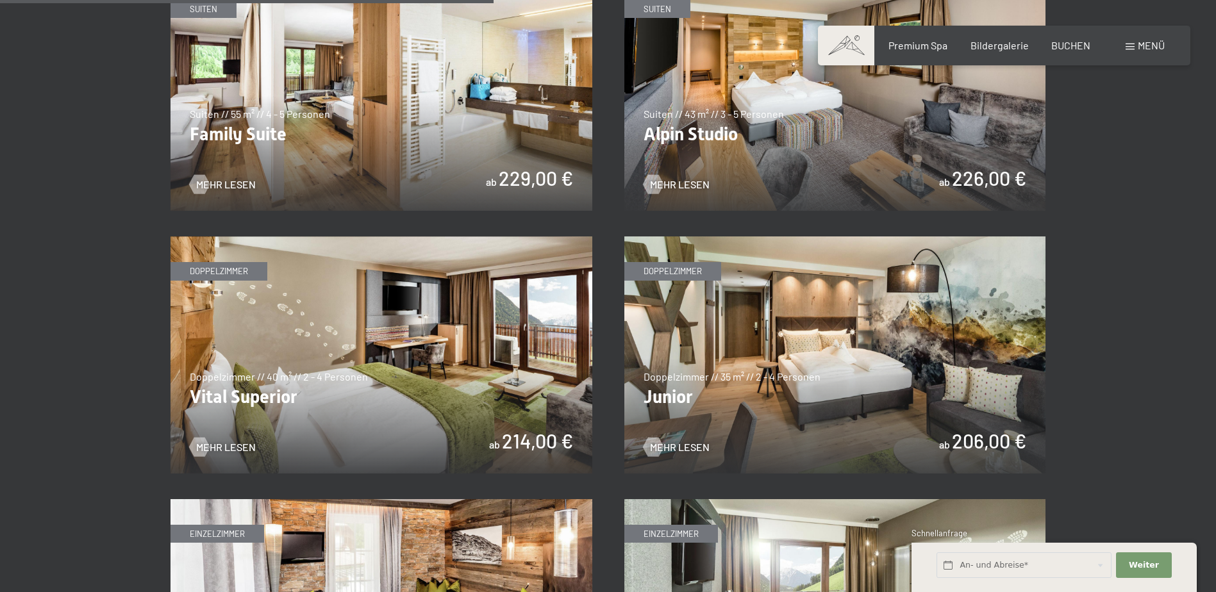
click at [778, 373] on img at bounding box center [836, 355] width 422 height 237
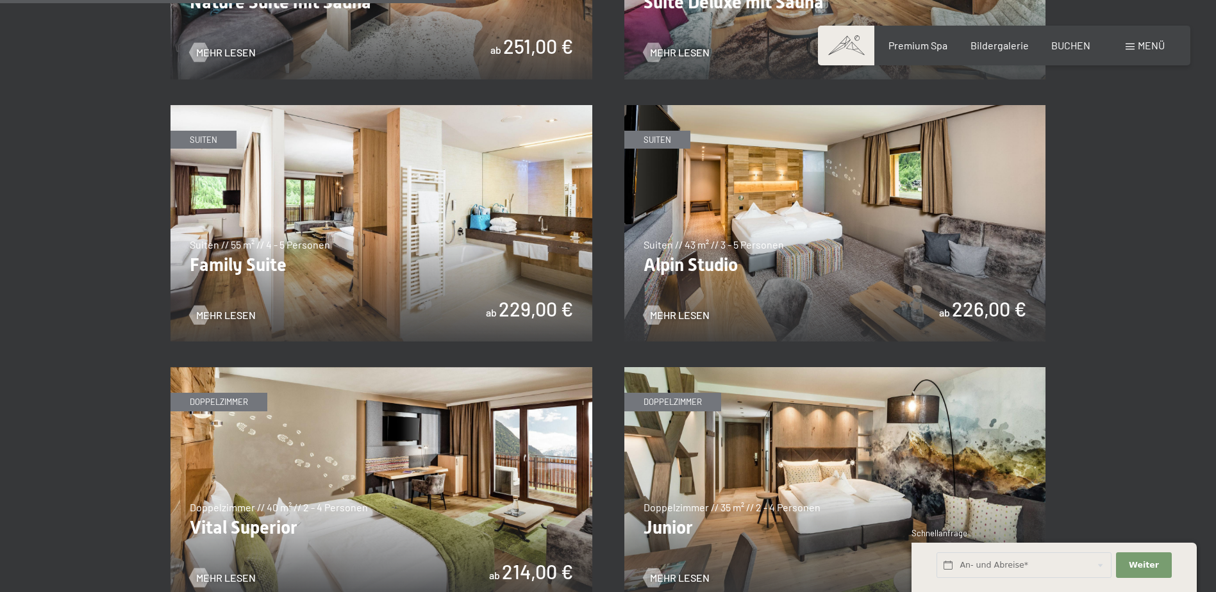
scroll to position [1539, 0]
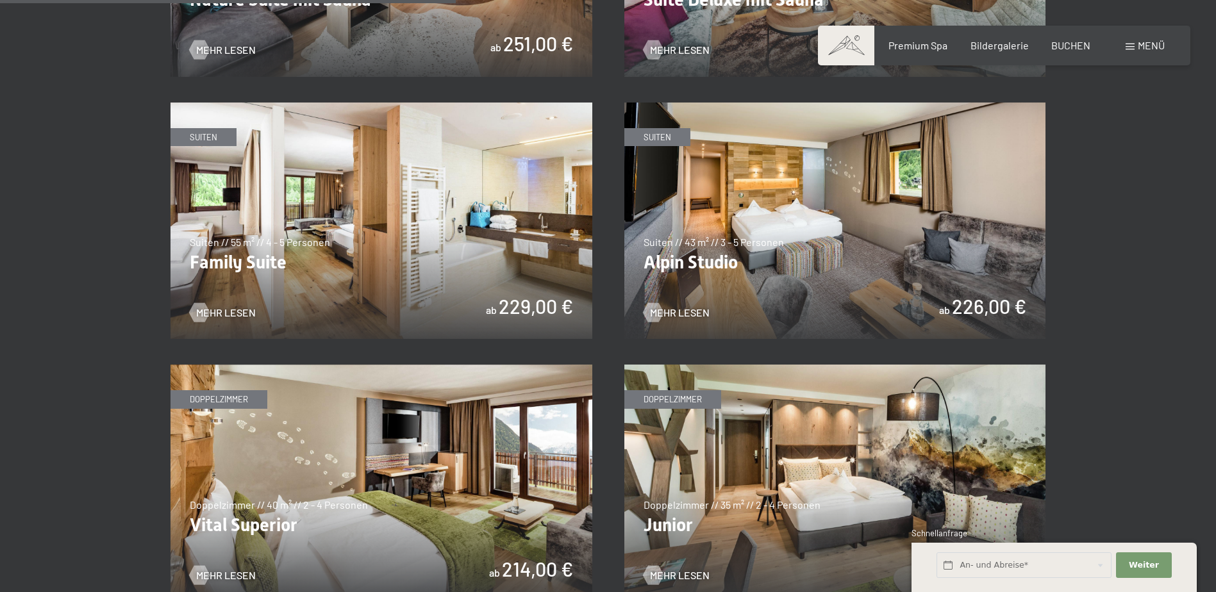
click at [278, 517] on img at bounding box center [382, 483] width 422 height 237
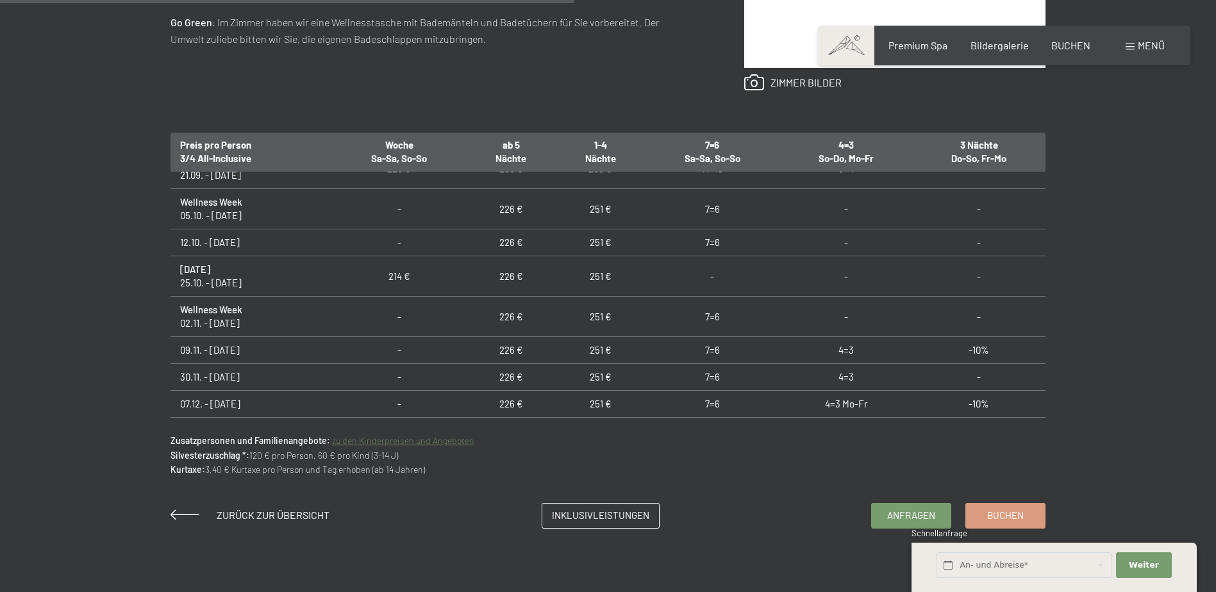
scroll to position [192, 0]
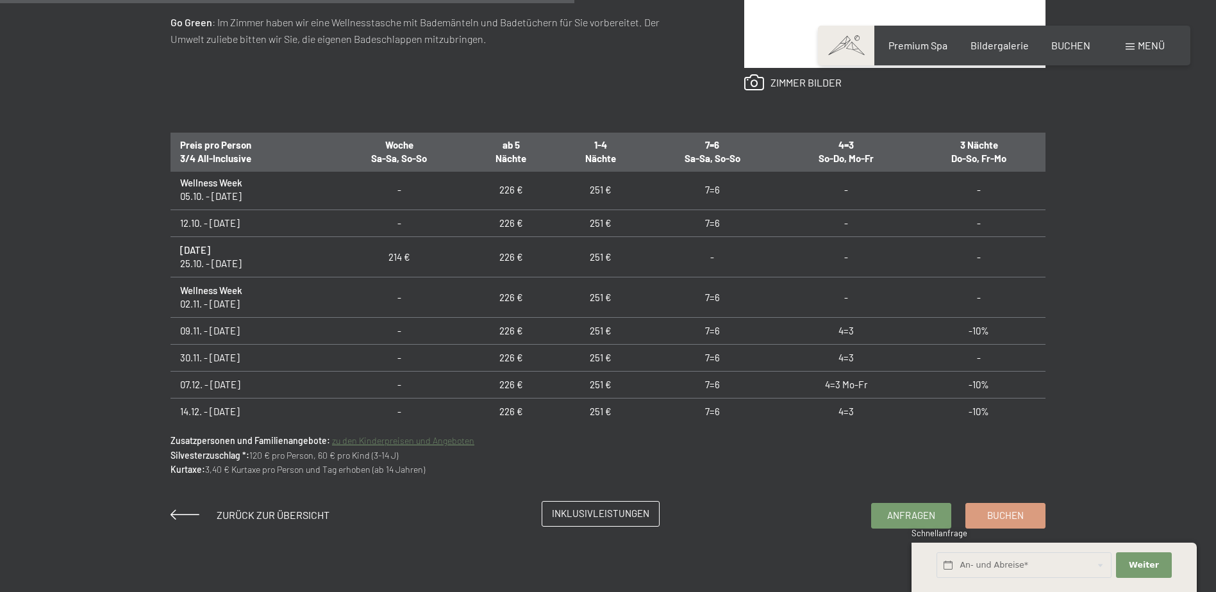
click at [587, 511] on span "Inklusivleistungen" at bounding box center [600, 513] width 97 height 13
click at [1018, 532] on div "Schnellanfrage" at bounding box center [1054, 534] width 285 height 13
click at [1017, 522] on link "Buchen" at bounding box center [1005, 514] width 79 height 24
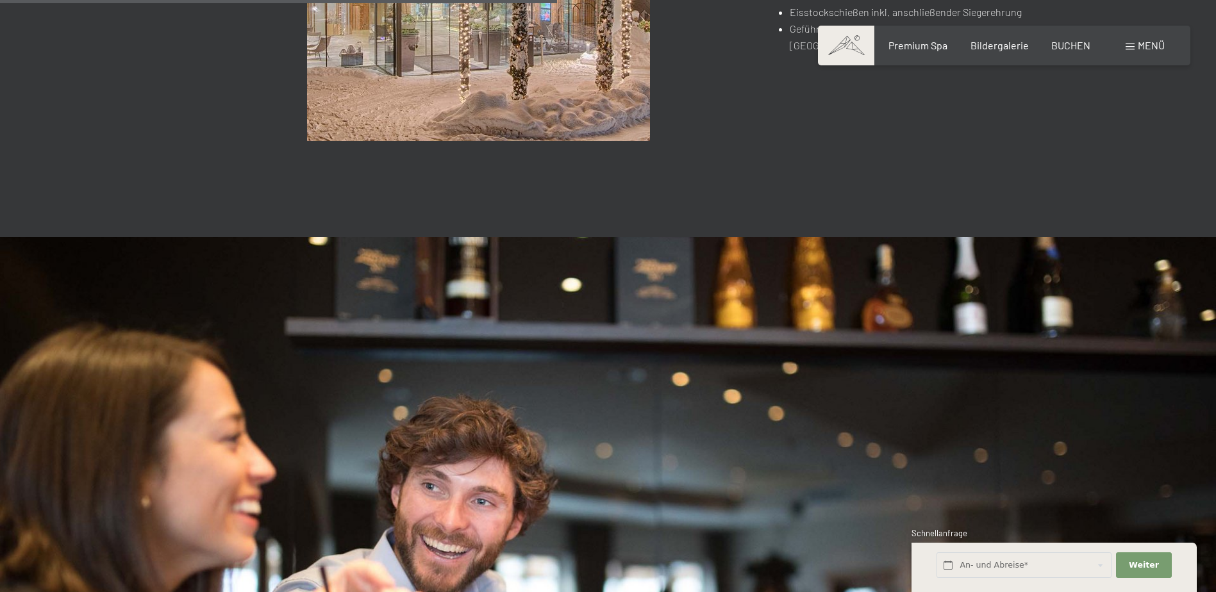
scroll to position [898, 0]
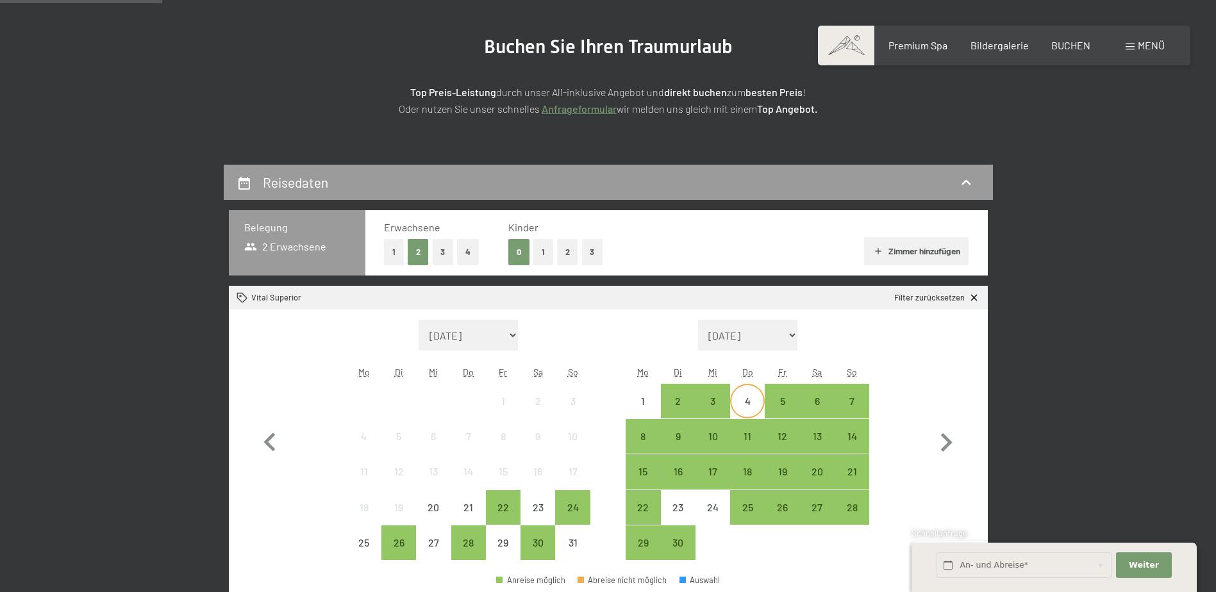
scroll to position [192, 0]
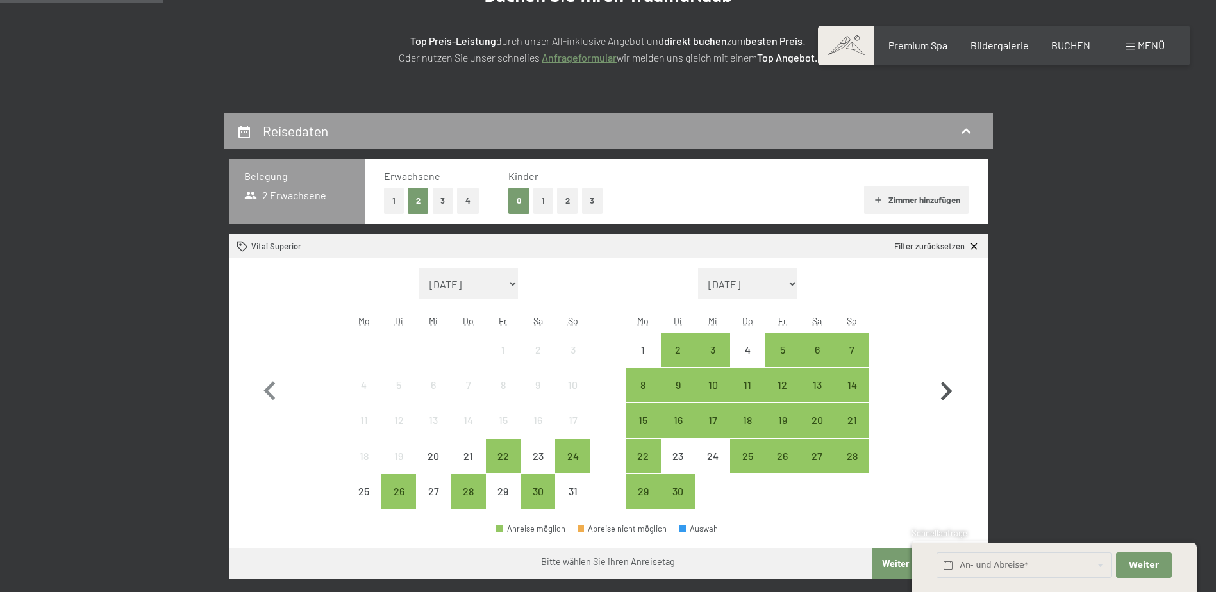
click at [944, 390] on icon "button" at bounding box center [946, 391] width 37 height 37
select select "[DATE]"
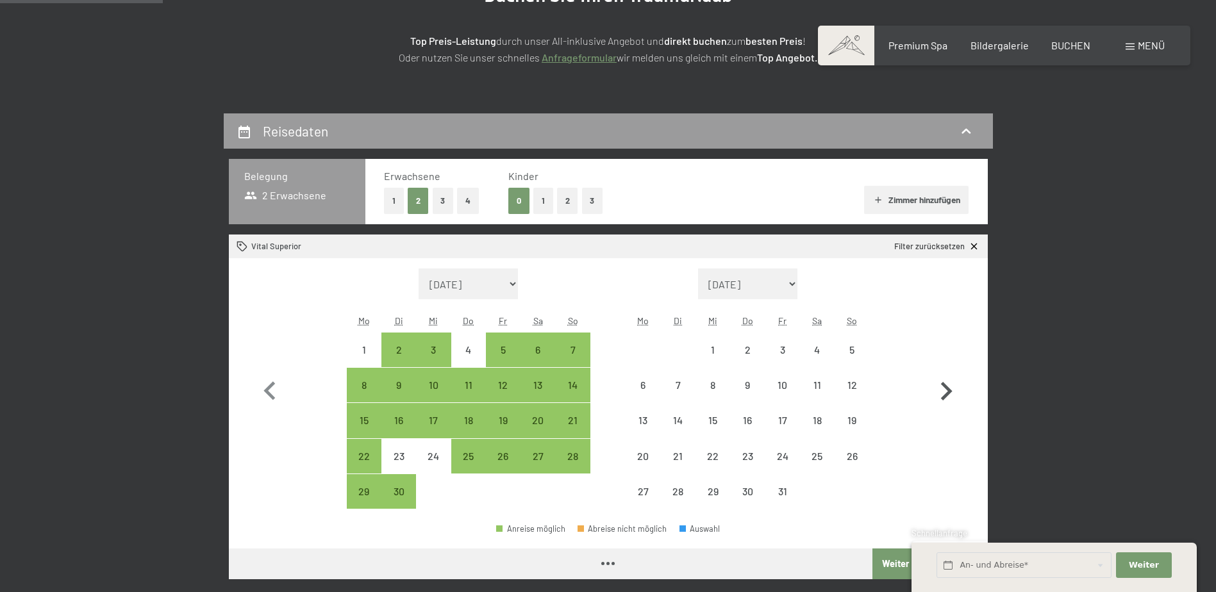
click at [944, 390] on icon "button" at bounding box center [946, 391] width 37 height 37
select select "[DATE]"
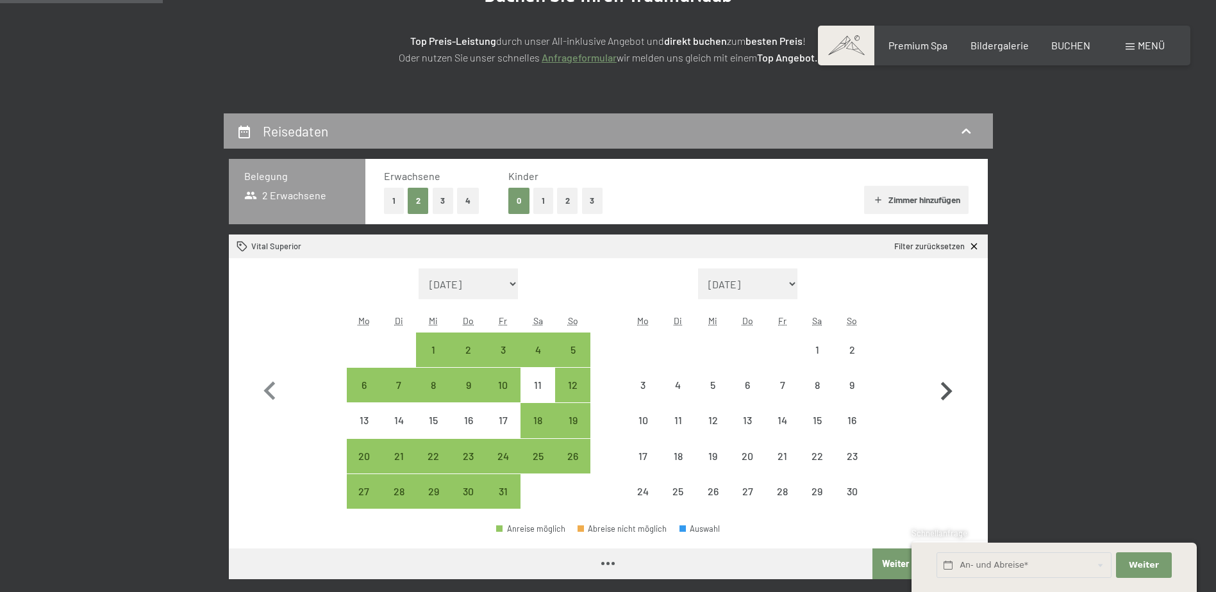
select select "[DATE]"
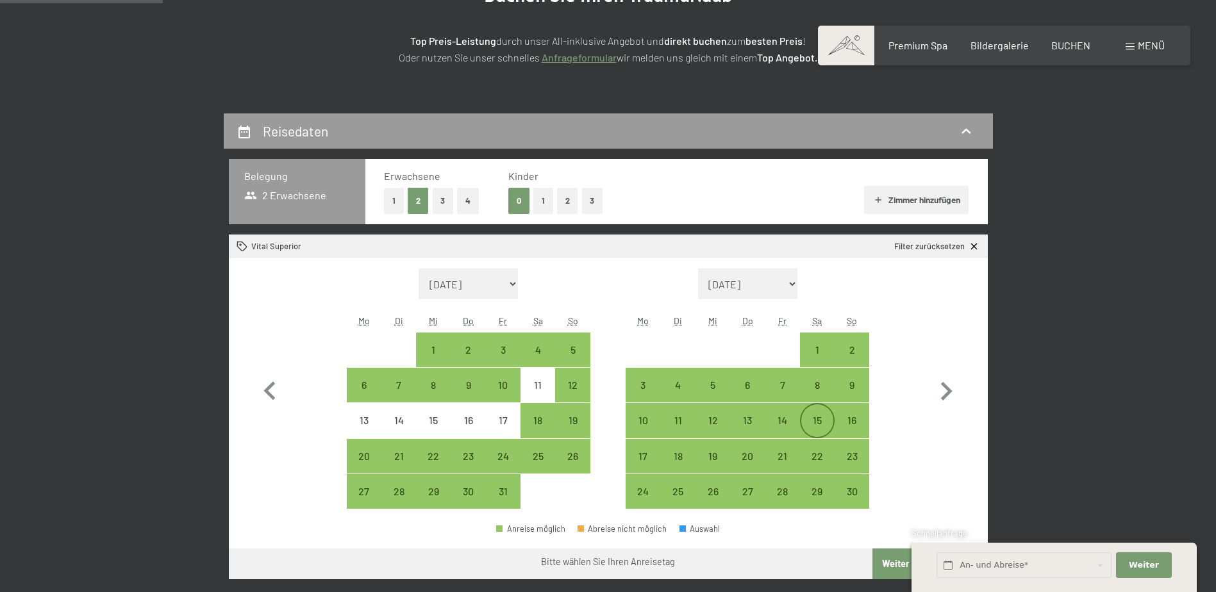
click at [815, 426] on div "15" at bounding box center [817, 431] width 32 height 32
select select "[DATE]"
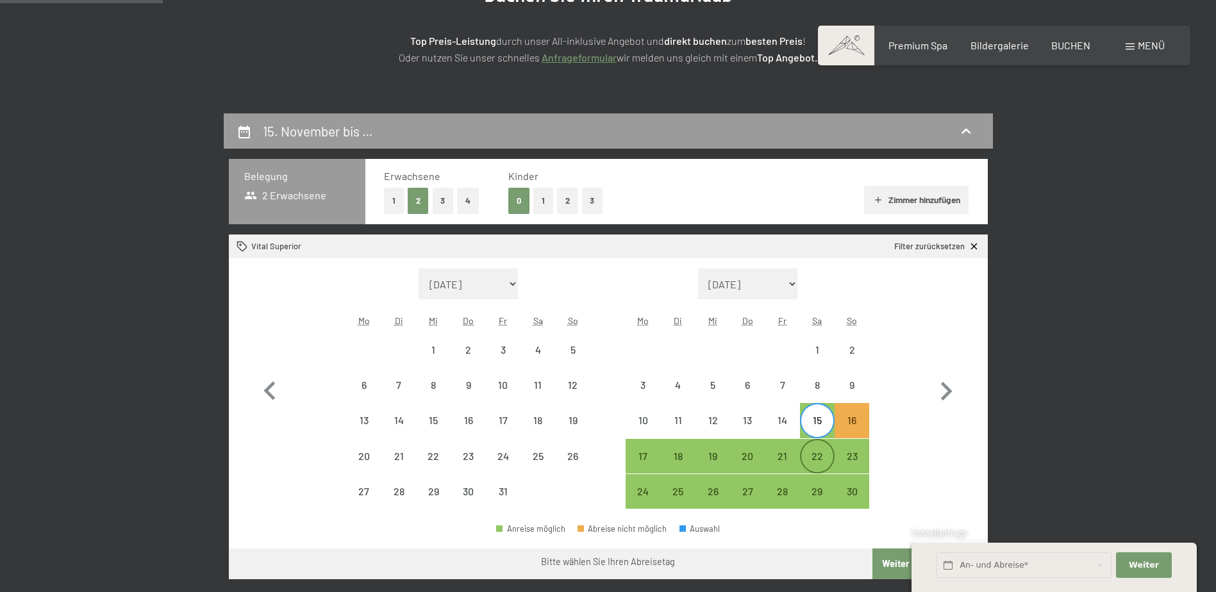
click at [817, 461] on div "22" at bounding box center [817, 467] width 32 height 32
select select "[DATE]"
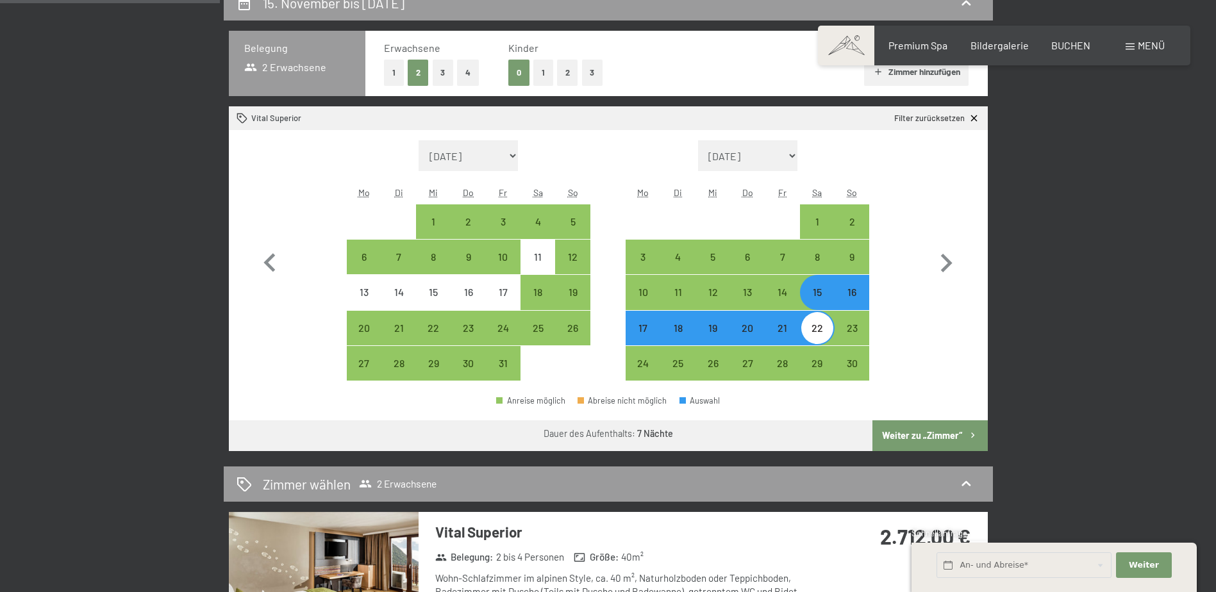
click at [949, 432] on button "Weiter zu „Zimmer“" at bounding box center [930, 436] width 115 height 31
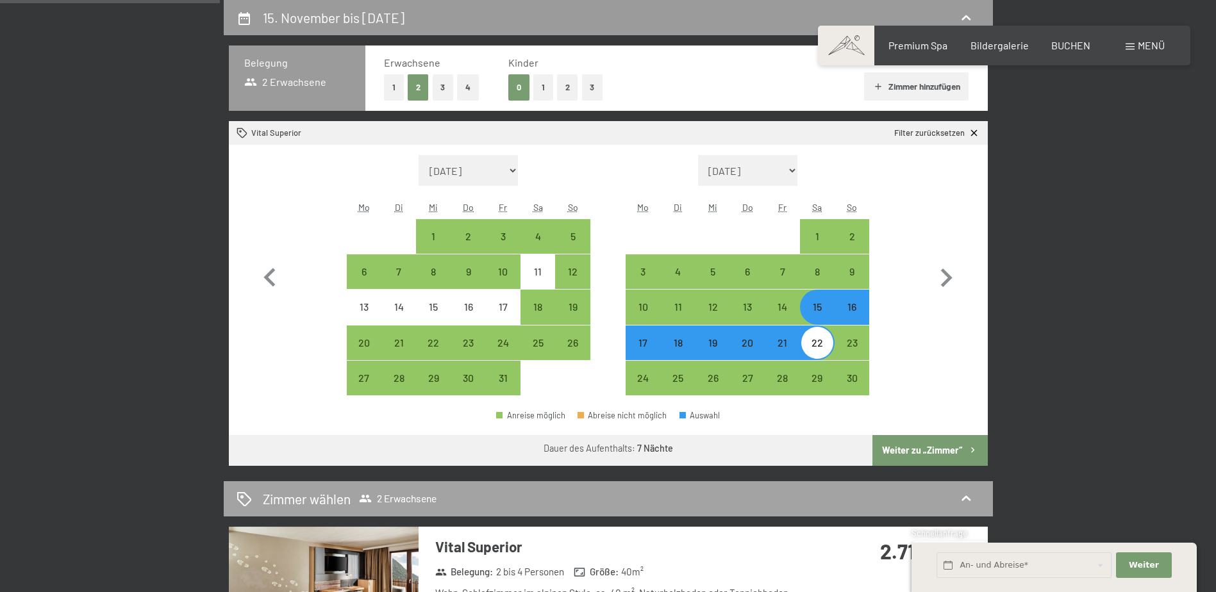
select select "[DATE]"
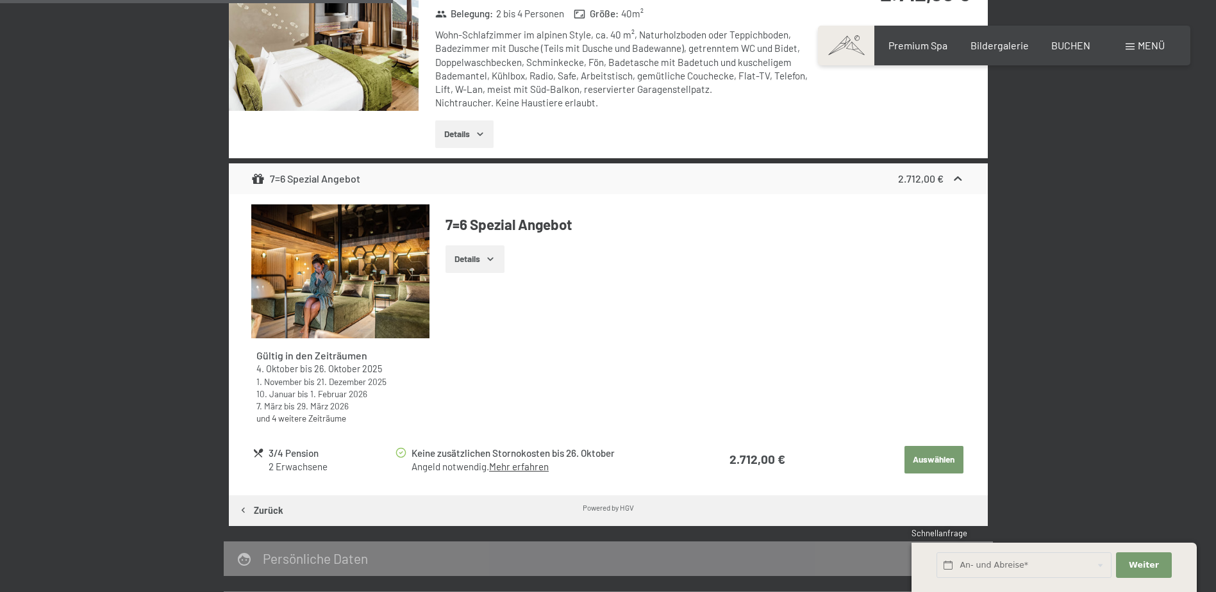
scroll to position [434, 0]
click at [935, 454] on button "Auswählen" at bounding box center [934, 460] width 59 height 28
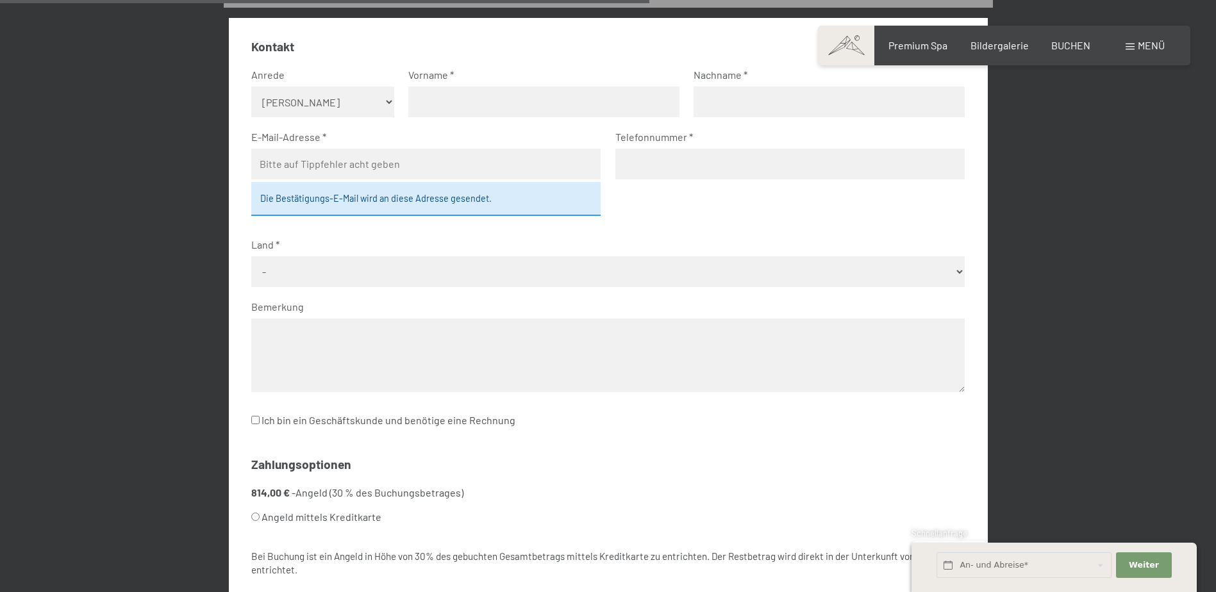
scroll to position [306, 0]
